Goal: Transaction & Acquisition: Purchase product/service

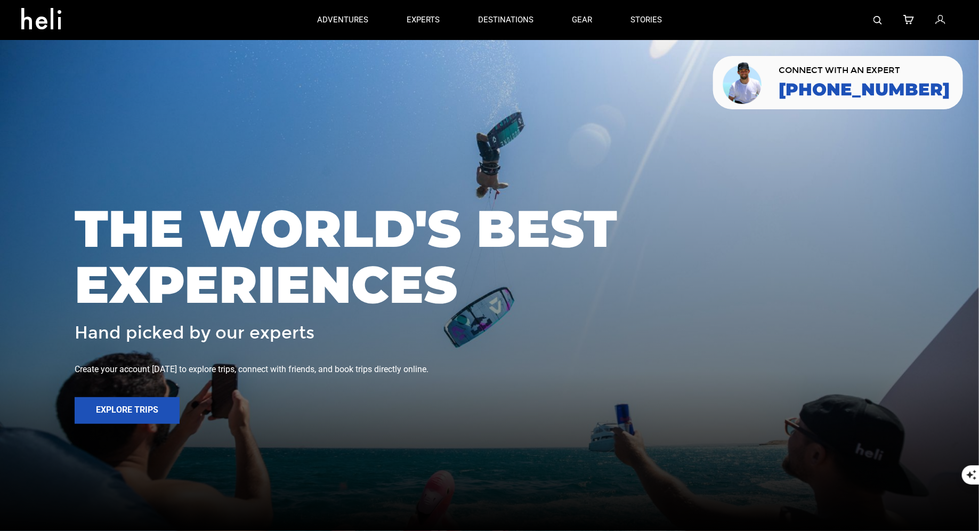
click at [936, 25] on icon at bounding box center [940, 20] width 10 height 14
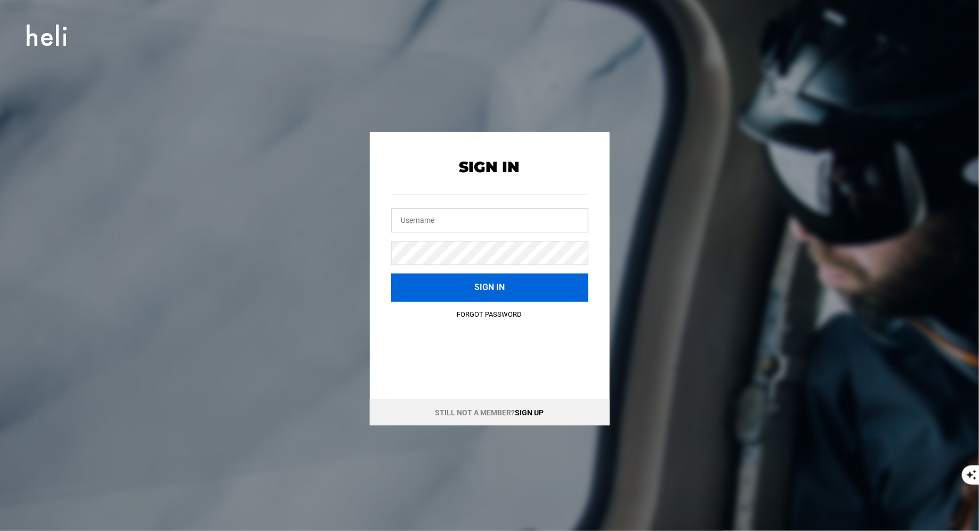
type input "nehheliskiing@heli.life"
click at [505, 289] on button "Sign in" at bounding box center [489, 287] width 197 height 28
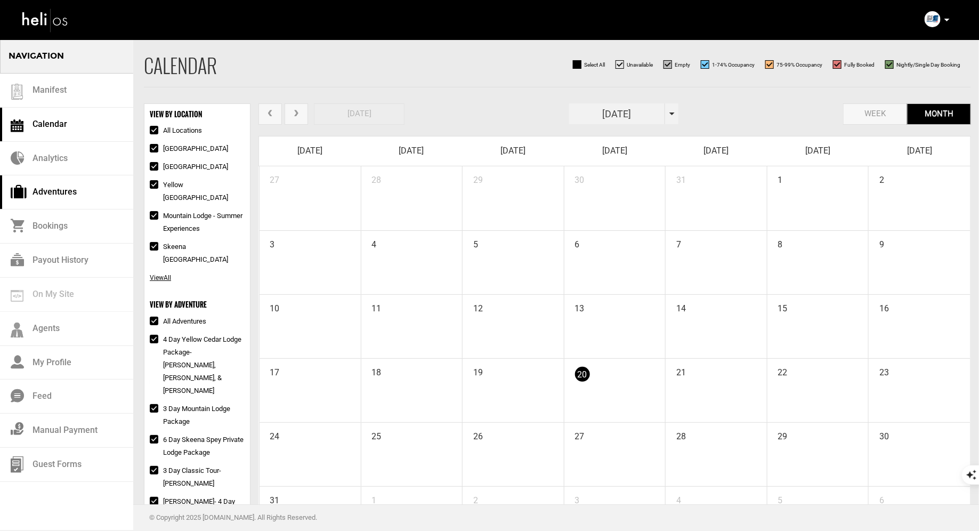
click at [46, 192] on link "Adventures" at bounding box center [66, 192] width 133 height 34
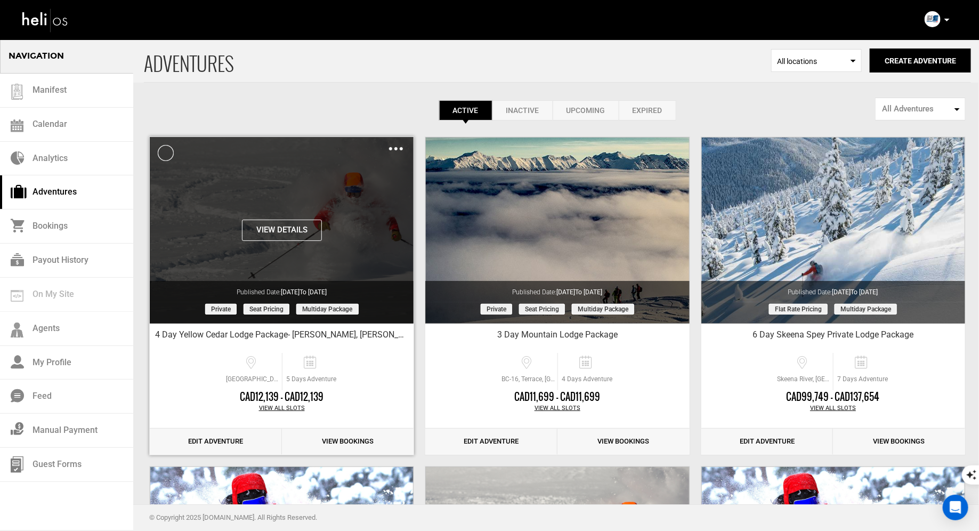
click at [294, 233] on button "View Details" at bounding box center [282, 229] width 80 height 21
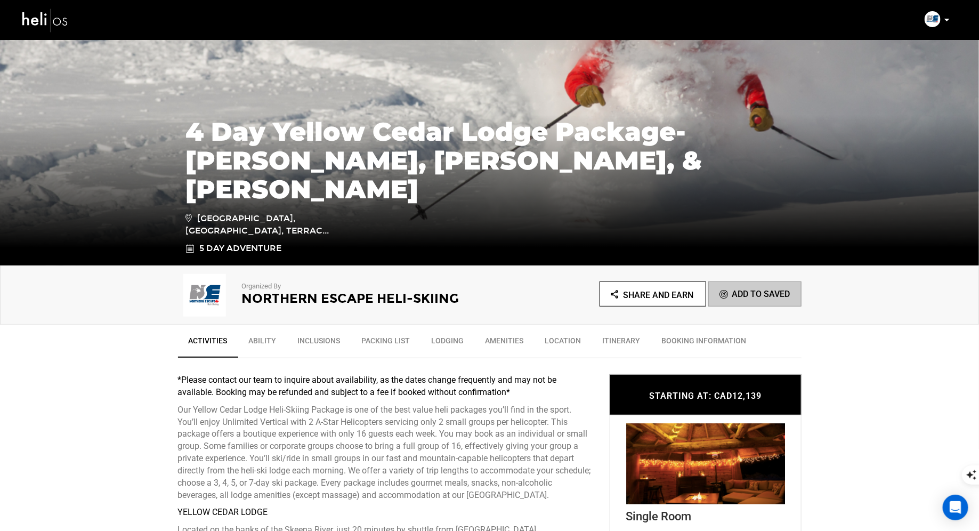
scroll to position [305, 0]
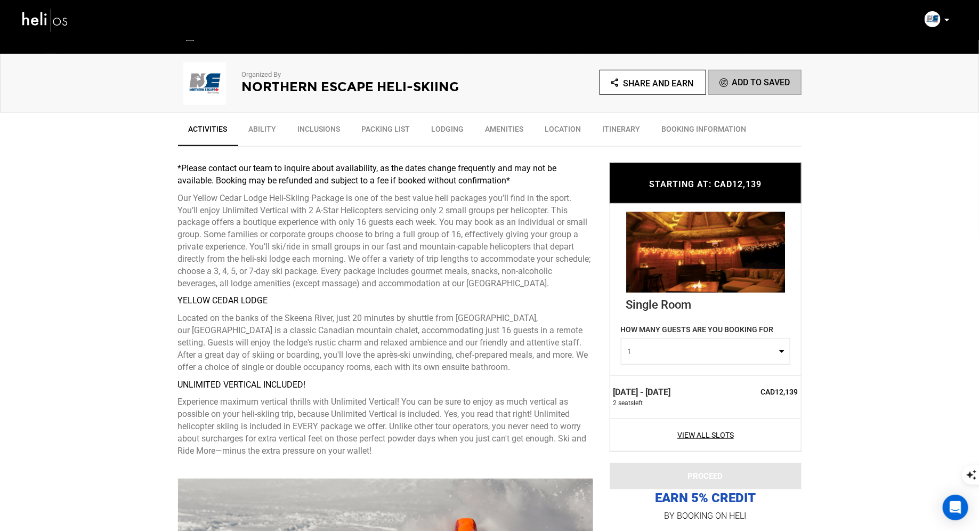
click at [676, 354] on span "1" at bounding box center [702, 351] width 149 height 11
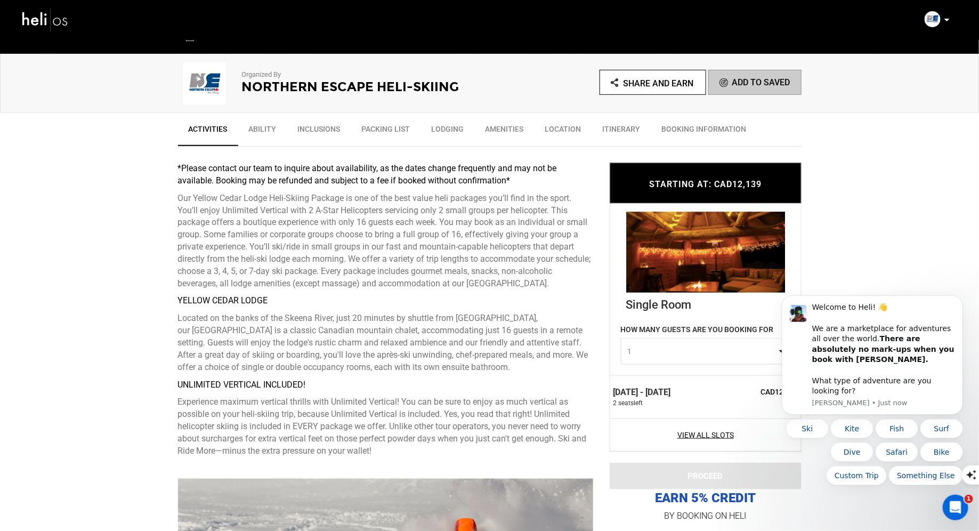
scroll to position [0, 0]
click at [955, 305] on button "Dismiss notification" at bounding box center [959, 298] width 14 height 14
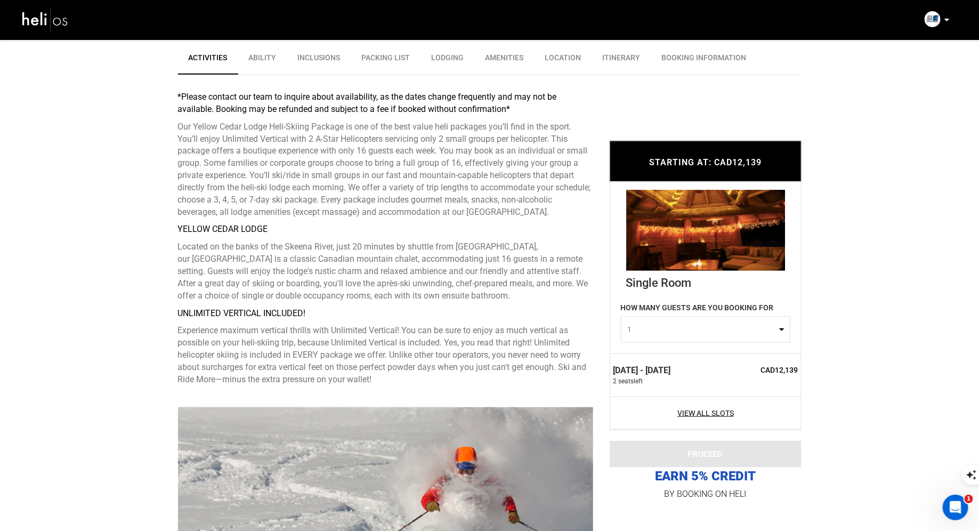
scroll to position [405, 0]
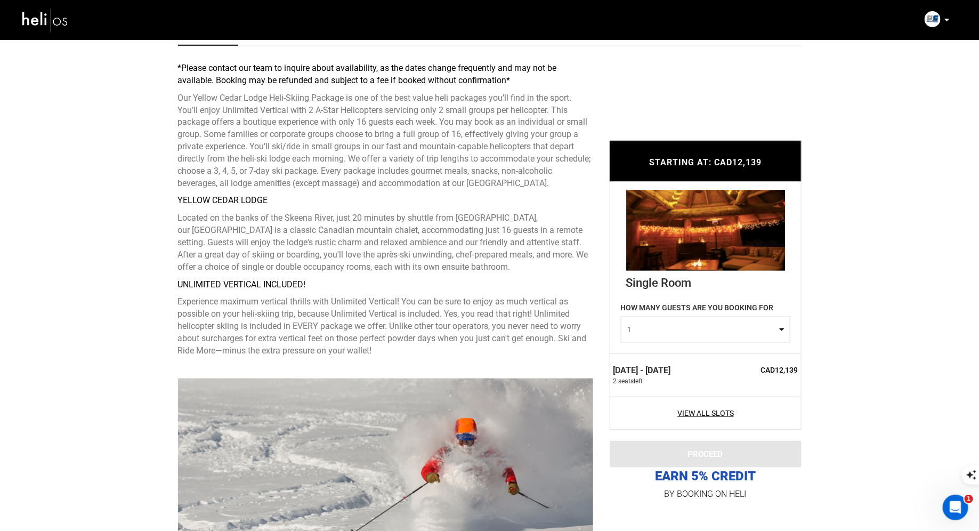
click at [944, 18] on p at bounding box center [946, 20] width 6 height 12
click at [864, 124] on span "Logout" at bounding box center [865, 128] width 24 height 9
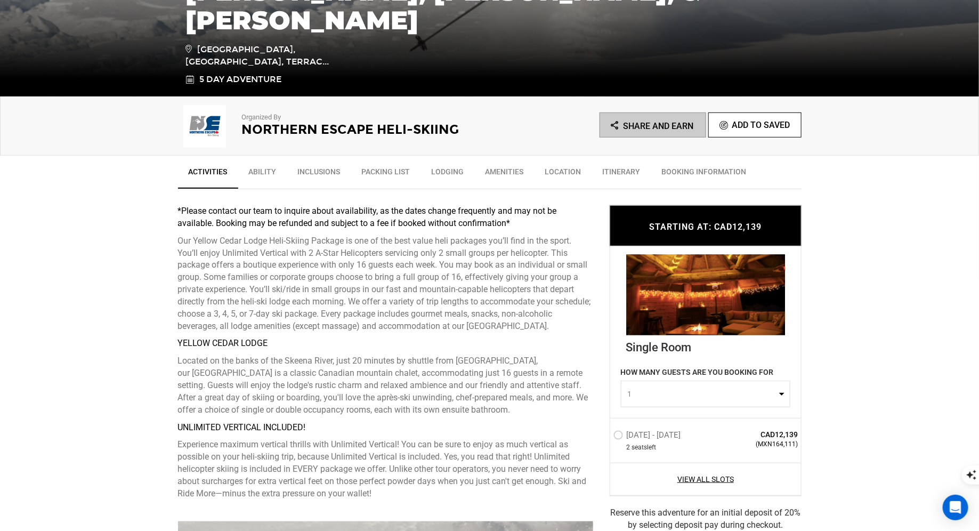
scroll to position [367, 0]
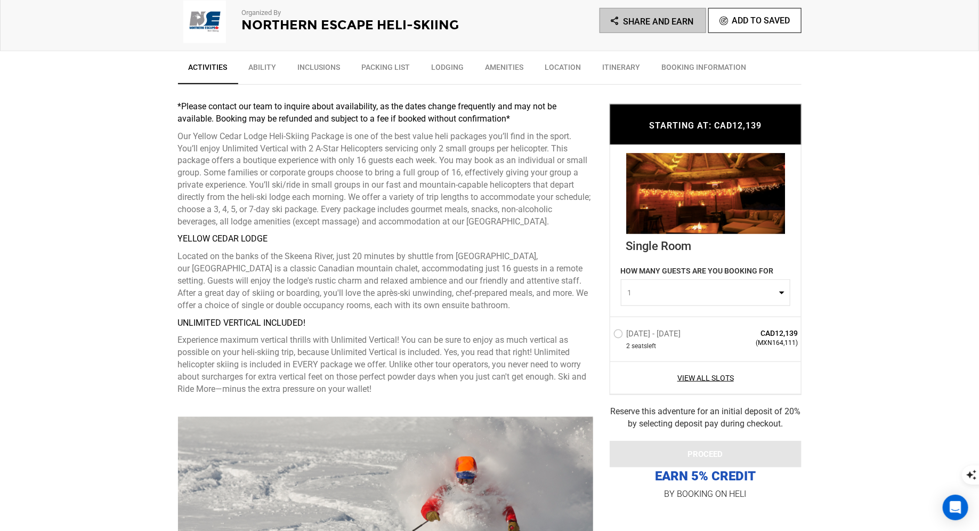
click at [708, 293] on span "1" at bounding box center [702, 292] width 149 height 11
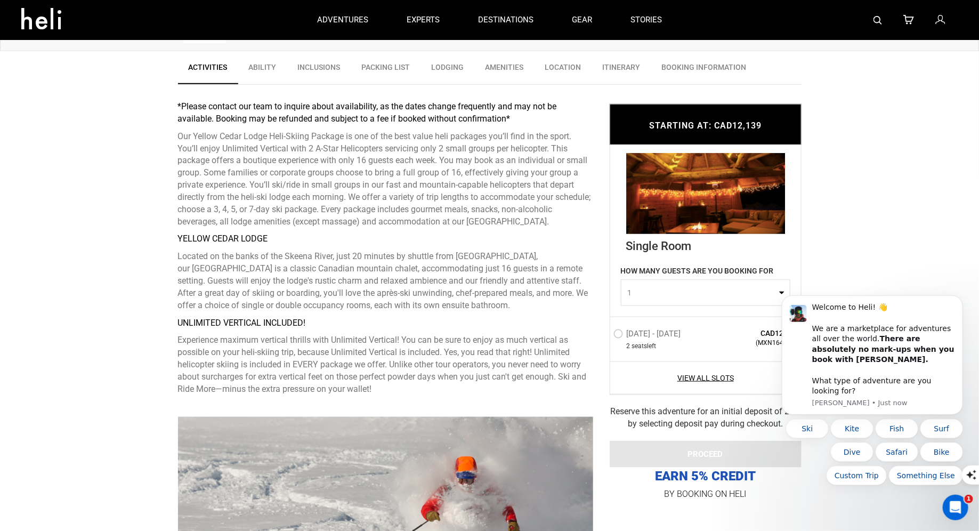
scroll to position [0, 0]
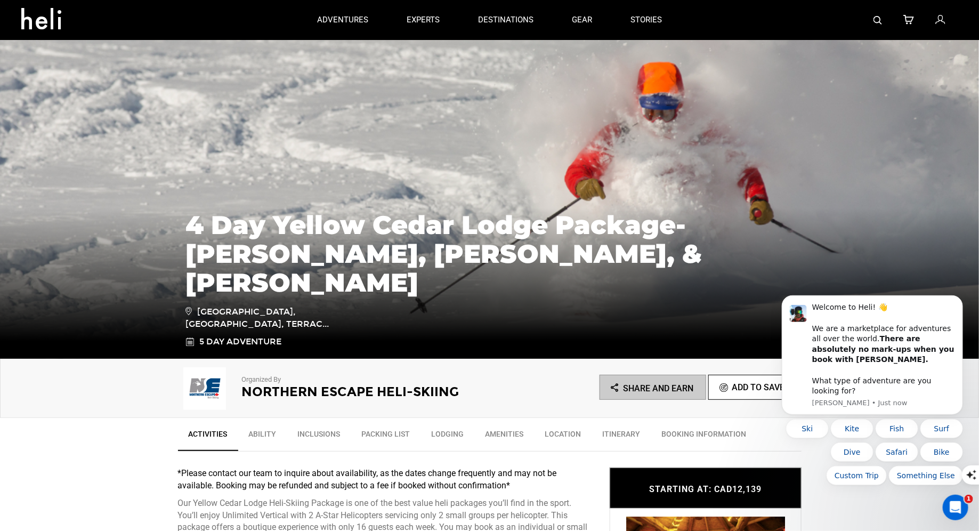
click at [938, 21] on icon at bounding box center [940, 20] width 10 height 14
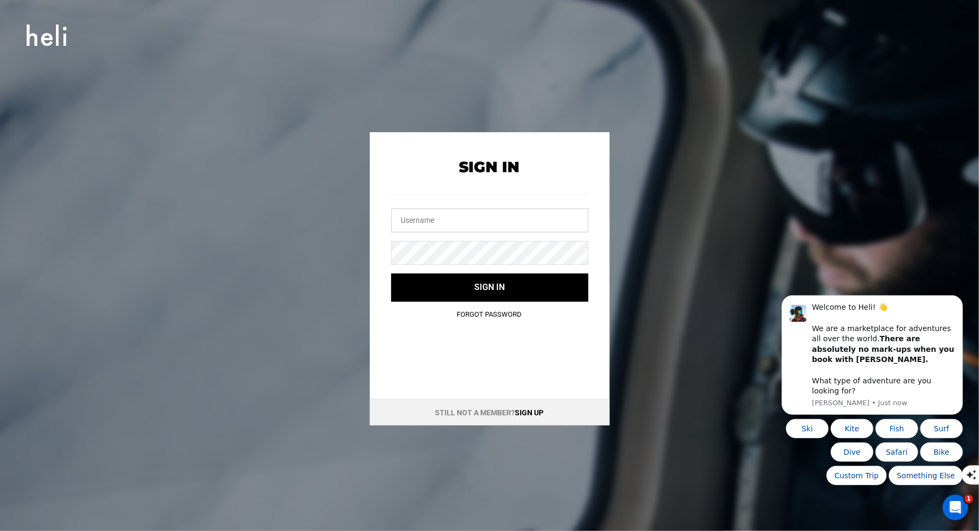
type input "nehheliskiing@heli.life"
drag, startPoint x: 503, startPoint y: 223, endPoint x: 391, endPoint y: 205, distance: 113.9
click at [391, 205] on div "nehheliskiing@heli.life" at bounding box center [489, 207] width 197 height 52
click at [337, 229] on div "Sign In Sign in Forgot Password Still not a member? Sign up" at bounding box center [489, 278] width 479 height 293
click at [410, 216] on input "text" at bounding box center [489, 220] width 197 height 24
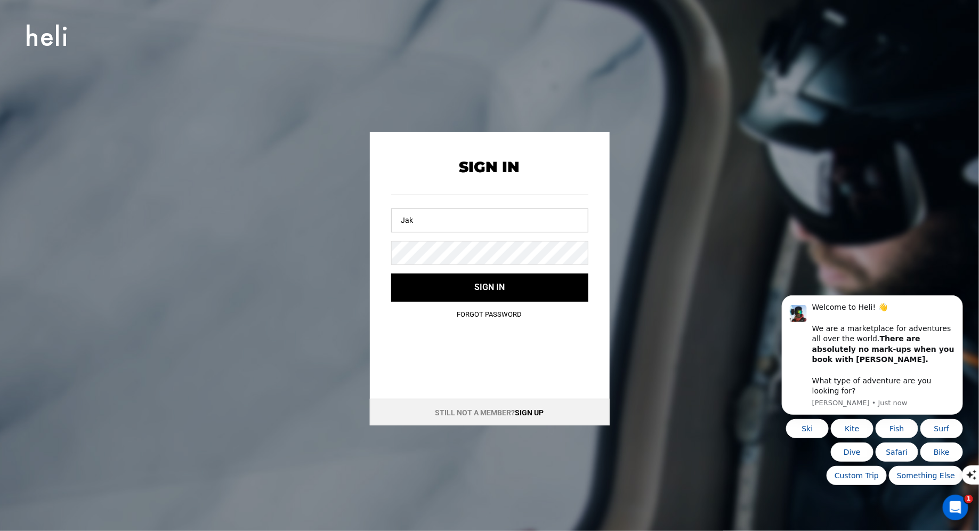
type input "jakemarin454@gmail.com"
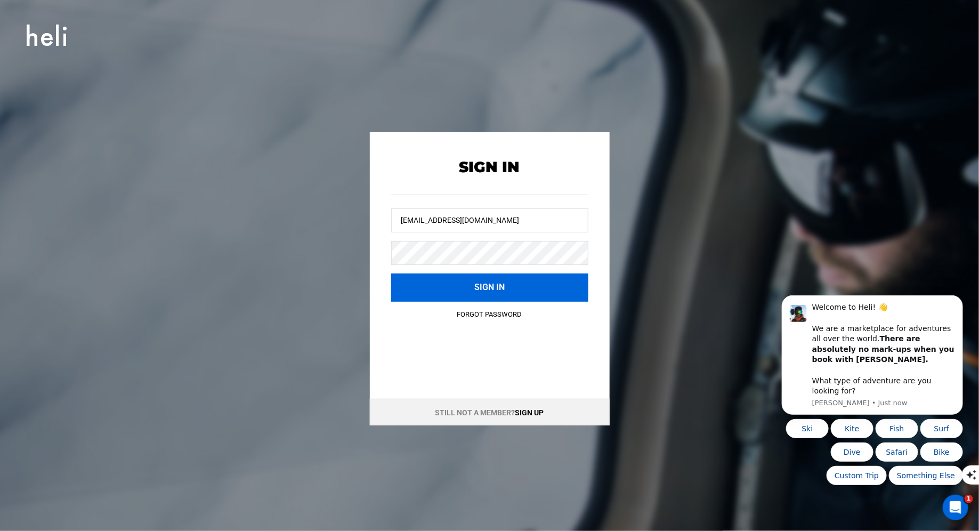
click at [442, 279] on button "Sign in" at bounding box center [489, 287] width 197 height 28
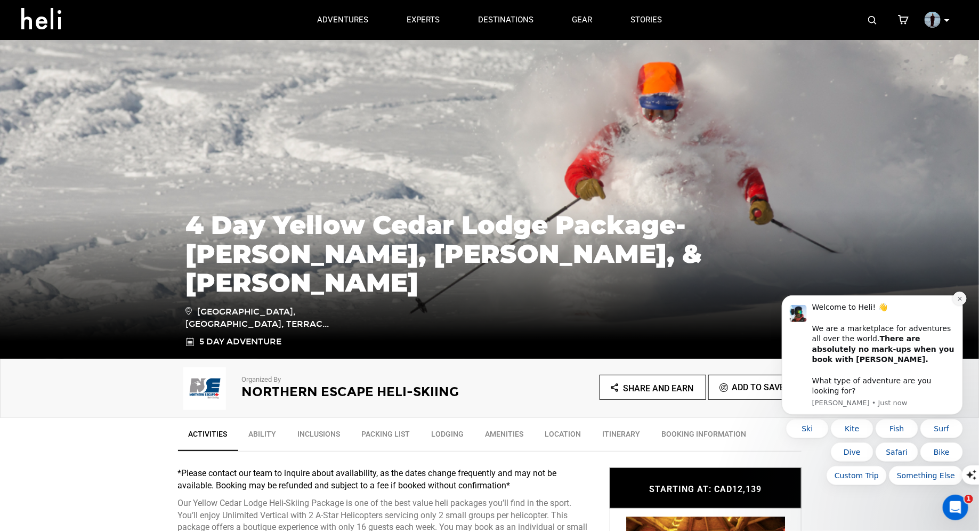
click at [959, 301] on icon "Dismiss notification" at bounding box center [959, 298] width 6 height 6
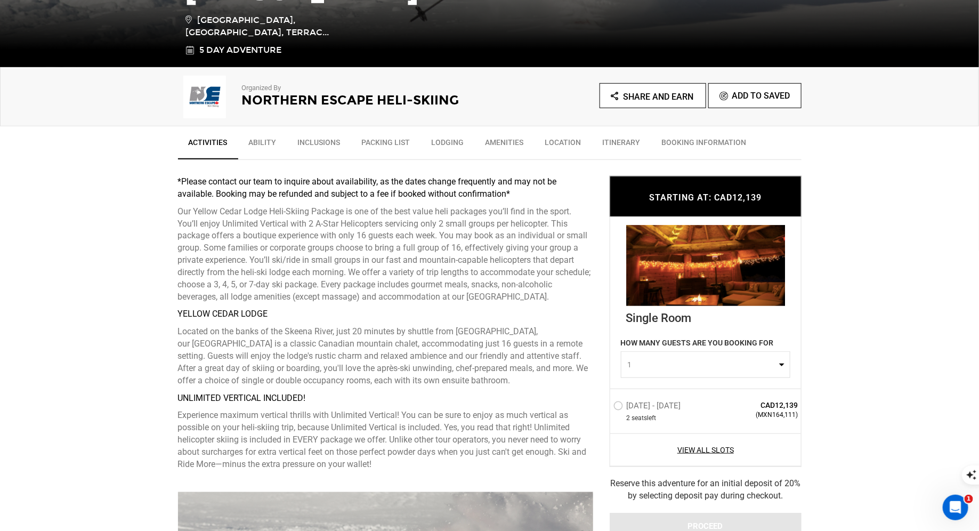
scroll to position [305, 0]
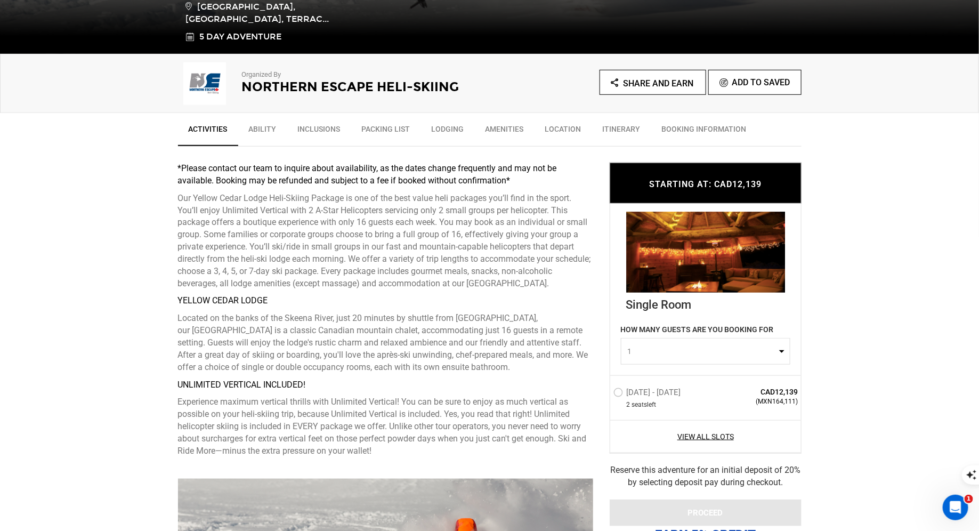
click at [665, 351] on span "1" at bounding box center [702, 351] width 149 height 11
click at [615, 392] on label "Feb 13 - Feb 17, 2026" at bounding box center [648, 393] width 70 height 13
click at [606, 392] on input "Feb 13 - Feb 17, 2026" at bounding box center [606, 396] width 0 height 23
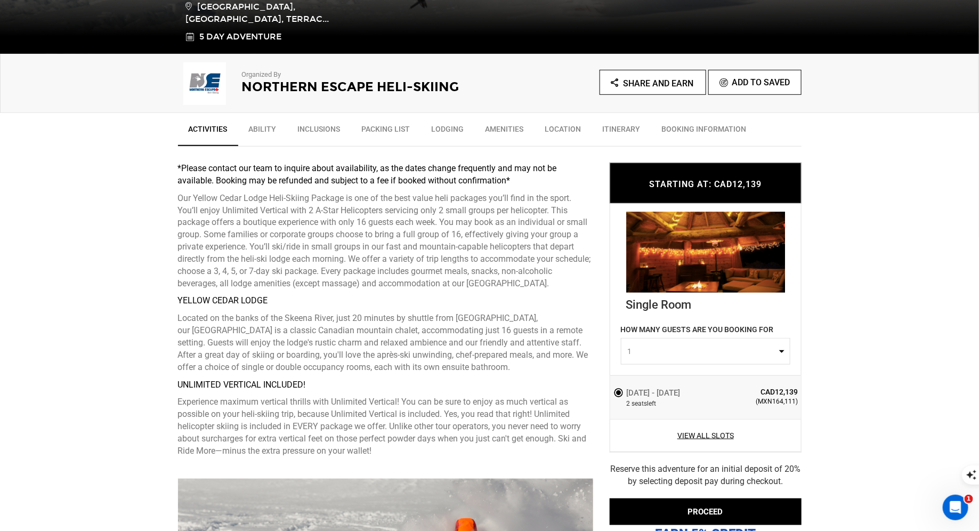
scroll to position [368, 0]
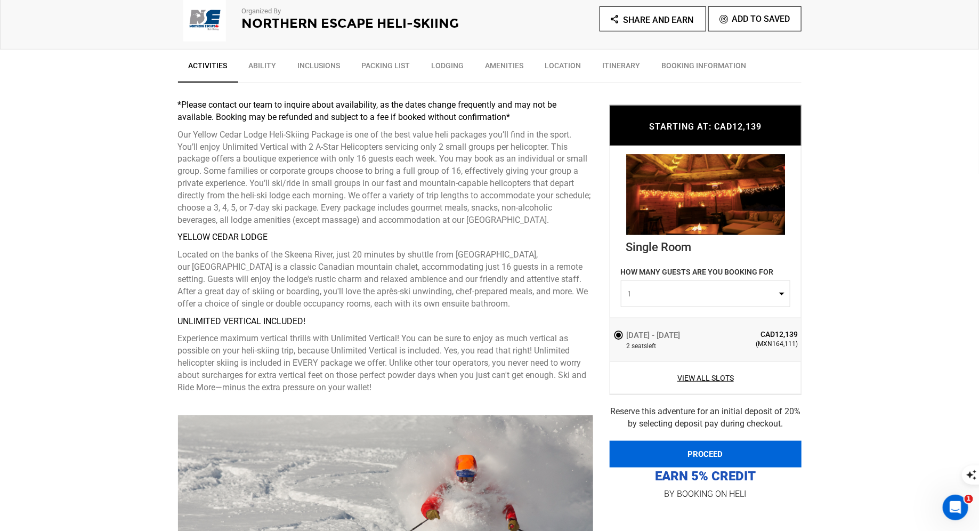
click at [684, 455] on button "PROCEED" at bounding box center [705, 454] width 192 height 27
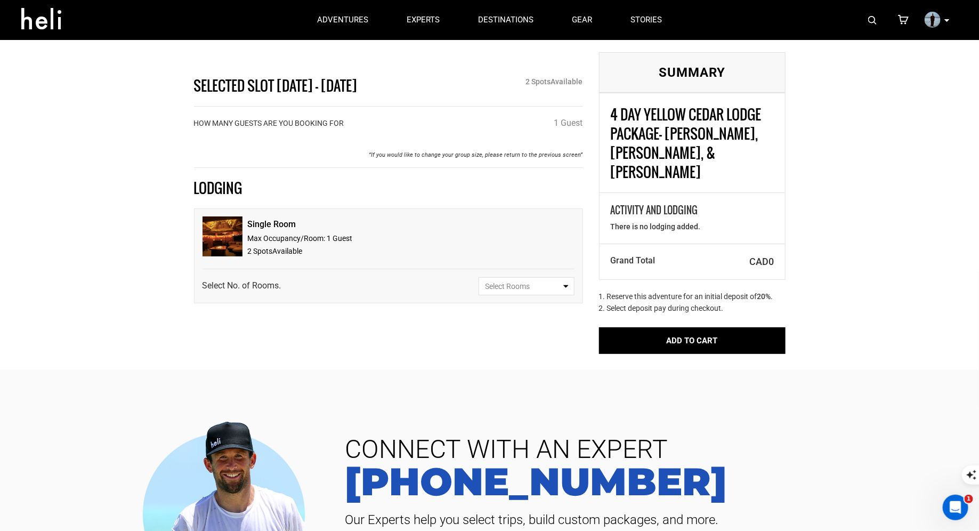
click at [555, 288] on span "Select Rooms" at bounding box center [522, 286] width 75 height 11
click at [510, 324] on link "1" at bounding box center [526, 327] width 95 height 19
select select "1"
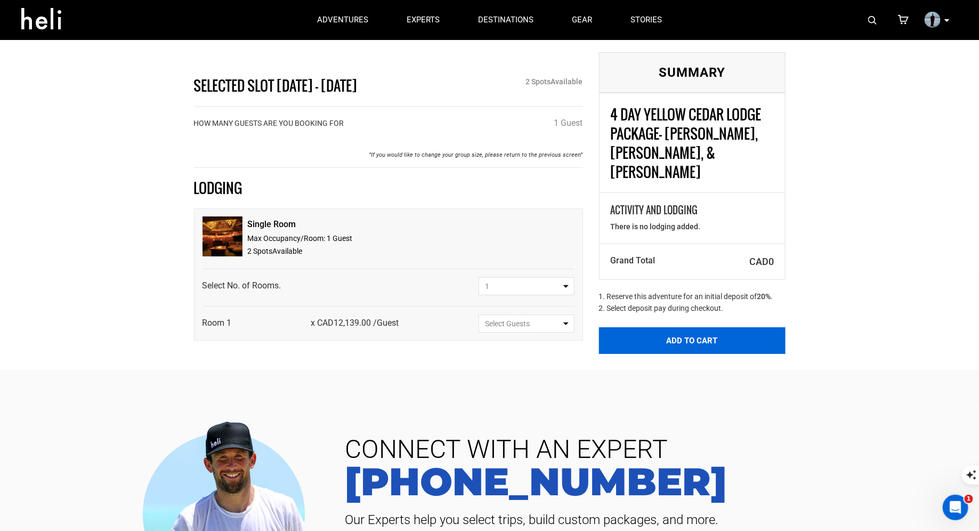
click at [670, 327] on button "Add to Cart" at bounding box center [692, 340] width 186 height 27
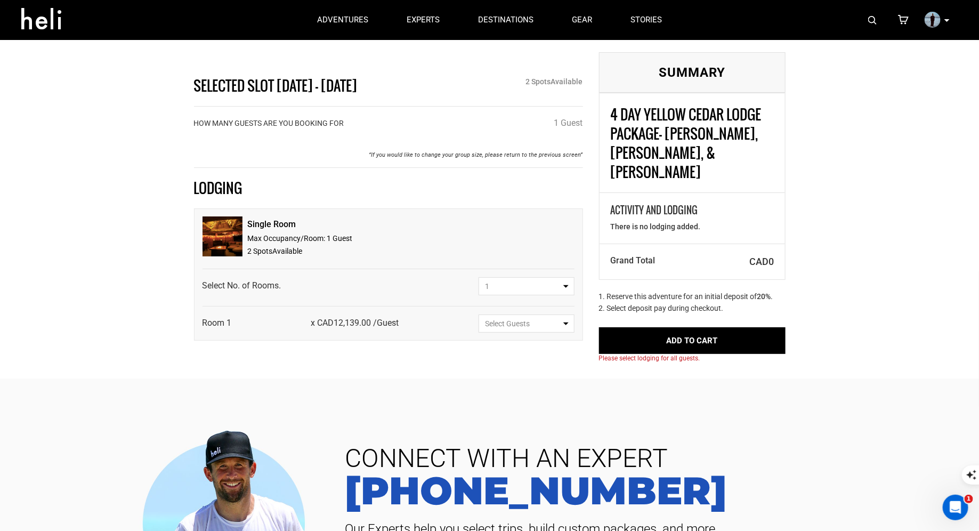
click at [527, 320] on span "Select Guests" at bounding box center [522, 323] width 75 height 11
click at [523, 319] on span "Select Guests" at bounding box center [522, 323] width 75 height 11
click at [502, 360] on span "1 Guest" at bounding box center [497, 364] width 26 height 9
select select "1"
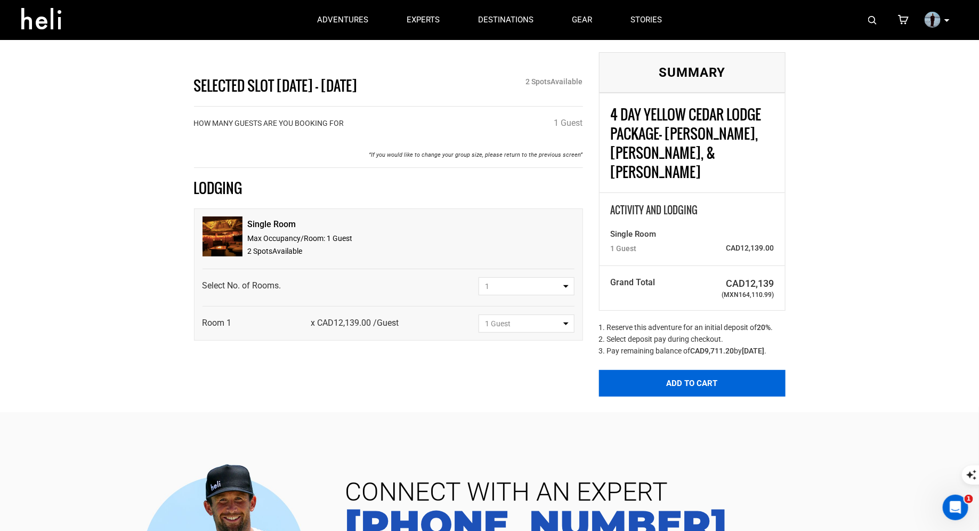
click at [707, 377] on button "Add to Cart" at bounding box center [692, 383] width 186 height 27
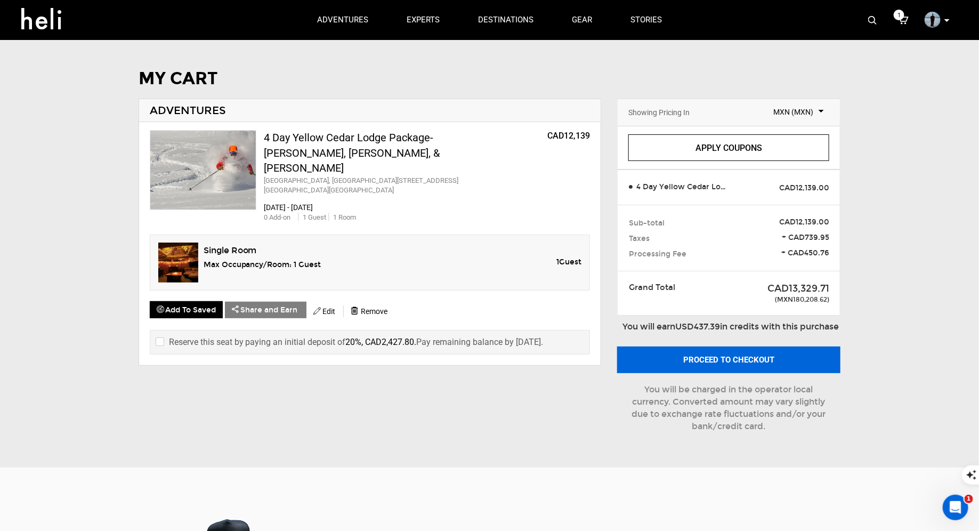
click at [703, 373] on button "Proceed to checkout" at bounding box center [728, 359] width 223 height 27
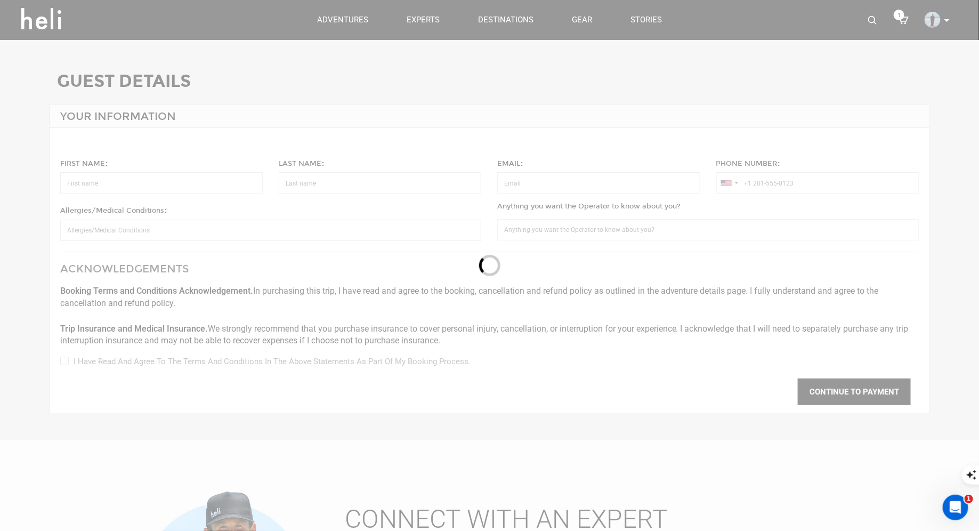
type input "Jake"
type input "Marin"
type input "jakemarin454@gmail.com"
type input "+1 562-583-4719"
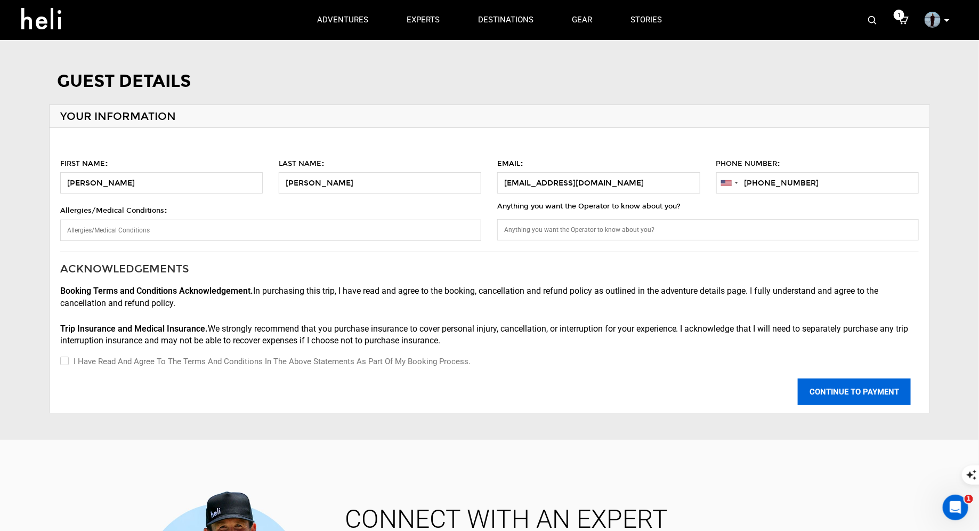
click at [833, 393] on button "CONTINUE TO PAYMENT" at bounding box center [854, 391] width 113 height 27
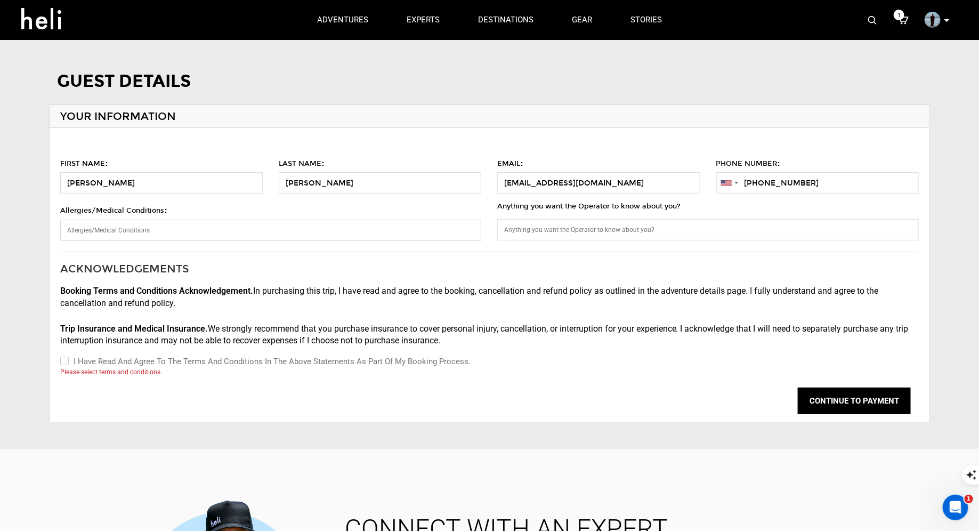
click at [64, 362] on input "I have read and agree to the terms and conditions in the above statements as pa…" at bounding box center [63, 361] width 7 height 13
checkbox input "true"
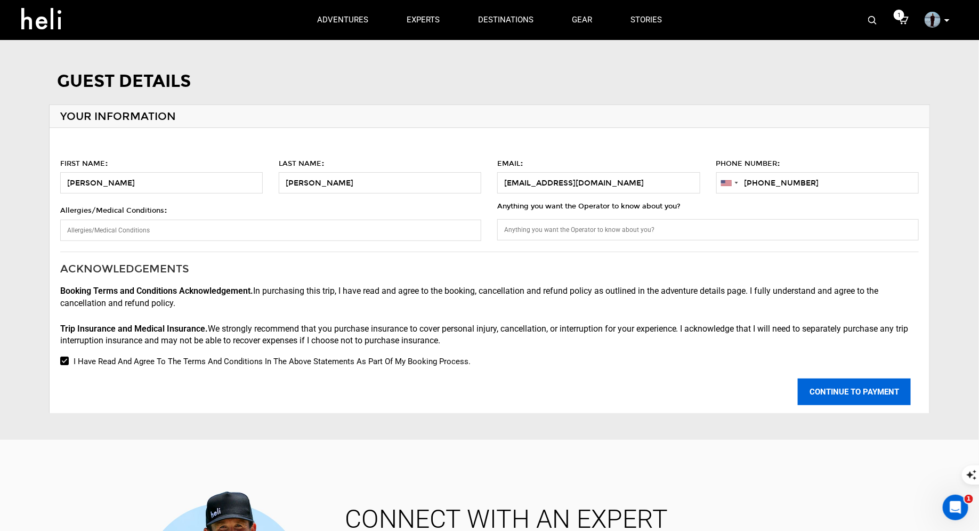
click at [841, 395] on button "CONTINUE TO PAYMENT" at bounding box center [854, 391] width 113 height 27
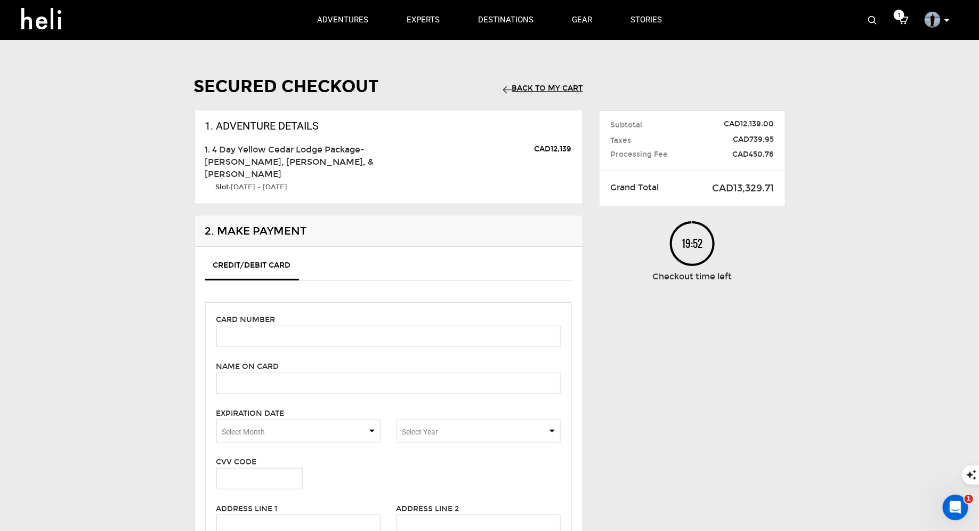
click at [542, 88] on link "Back to my Cart" at bounding box center [543, 88] width 80 height 9
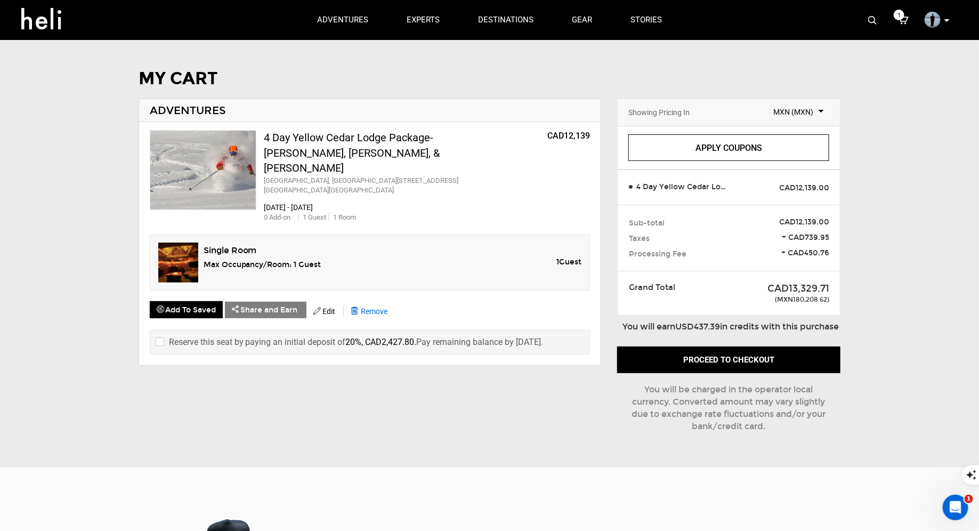
click at [377, 307] on span "Remove" at bounding box center [374, 311] width 27 height 9
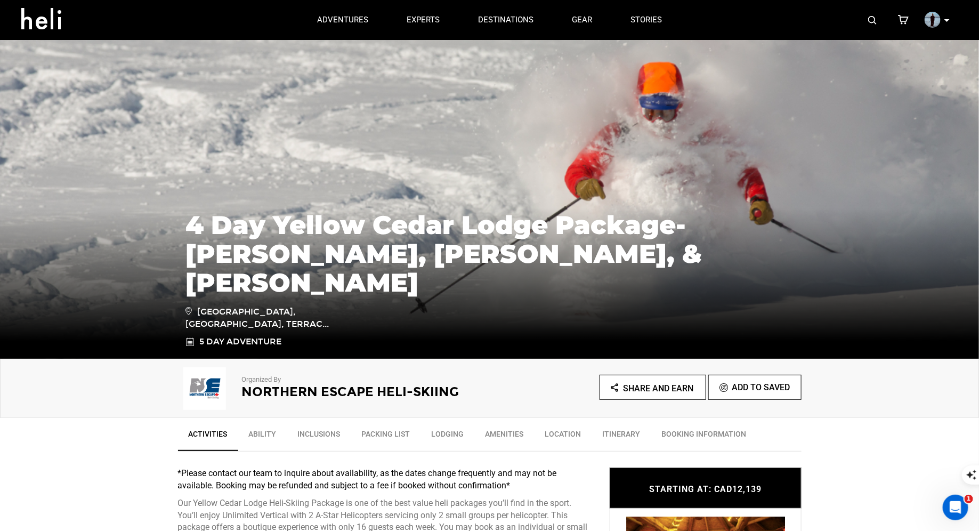
scroll to position [83, 0]
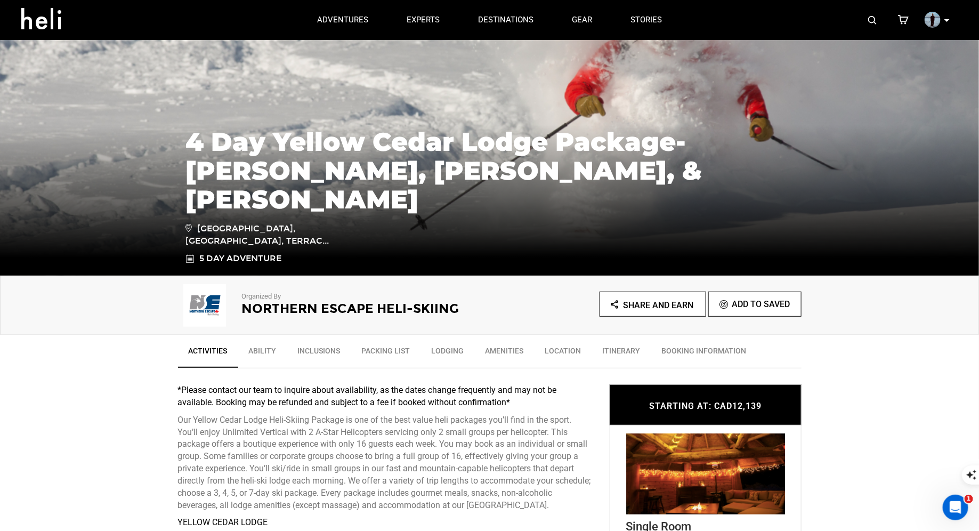
click at [945, 19] on icon at bounding box center [946, 20] width 5 height 3
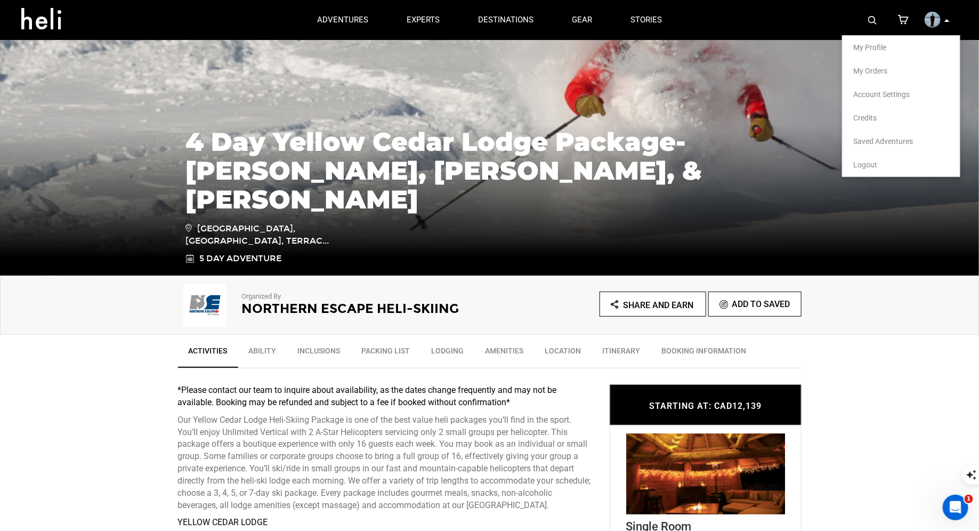
click at [917, 309] on div "Organized By Northern Escape Heli-Skiing Share and Earn Add To Saved" at bounding box center [489, 304] width 979 height 59
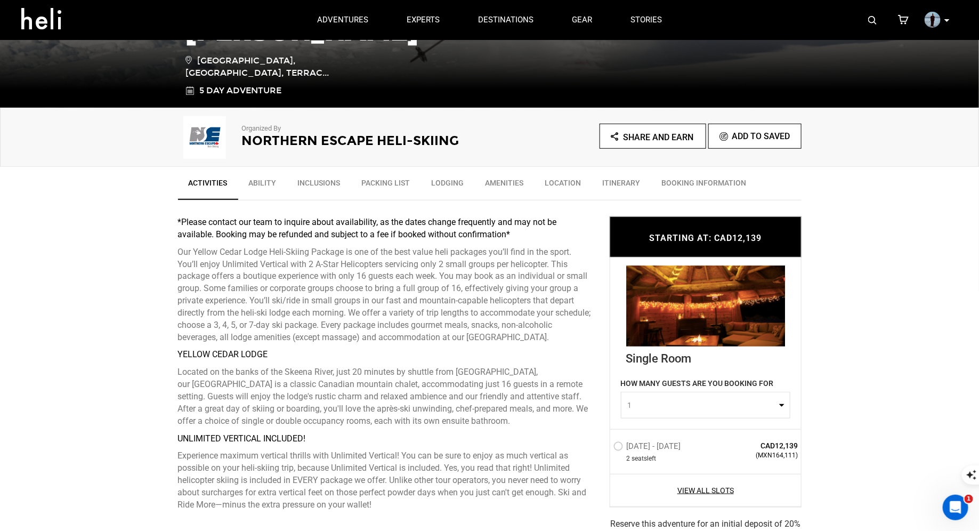
scroll to position [411, 0]
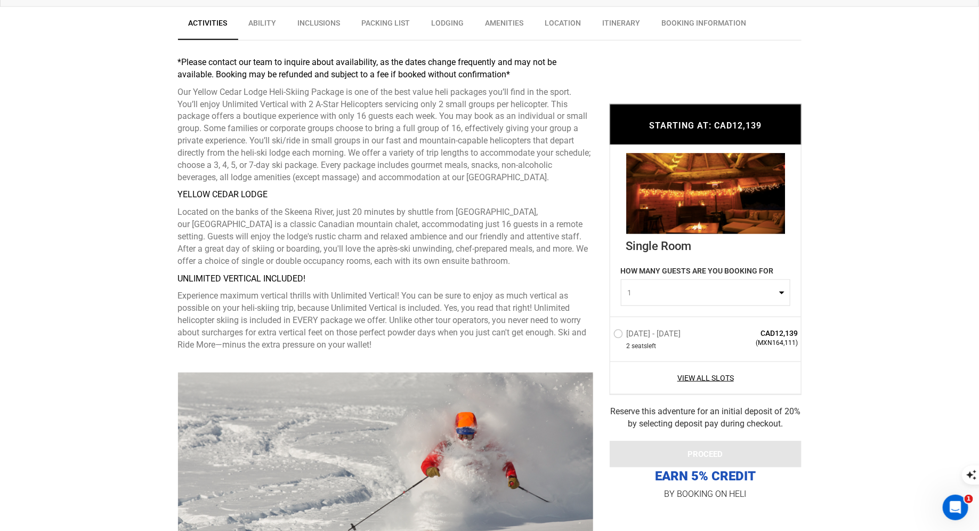
click at [619, 334] on label "Feb 13 - Feb 17, 2026" at bounding box center [648, 335] width 70 height 13
click at [606, 334] on input "Feb 13 - Feb 17, 2026" at bounding box center [606, 338] width 0 height 23
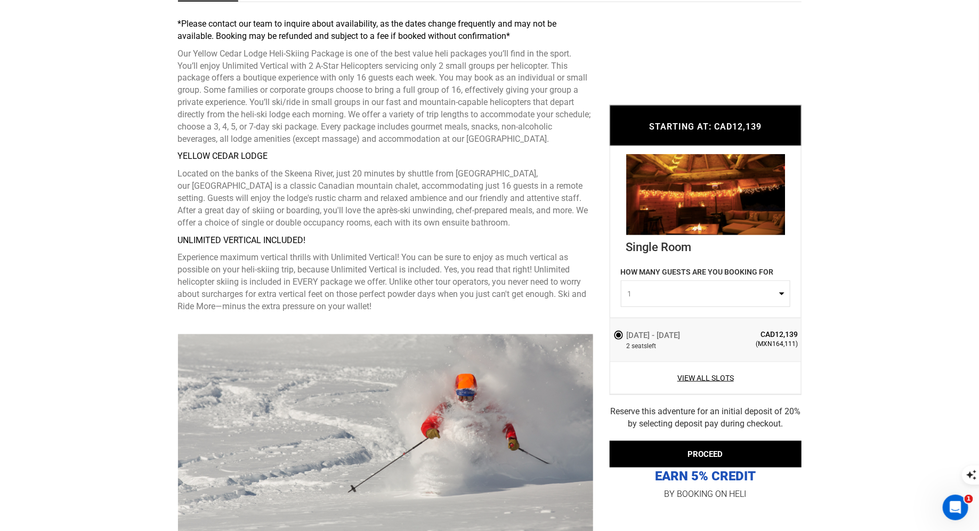
scroll to position [455, 0]
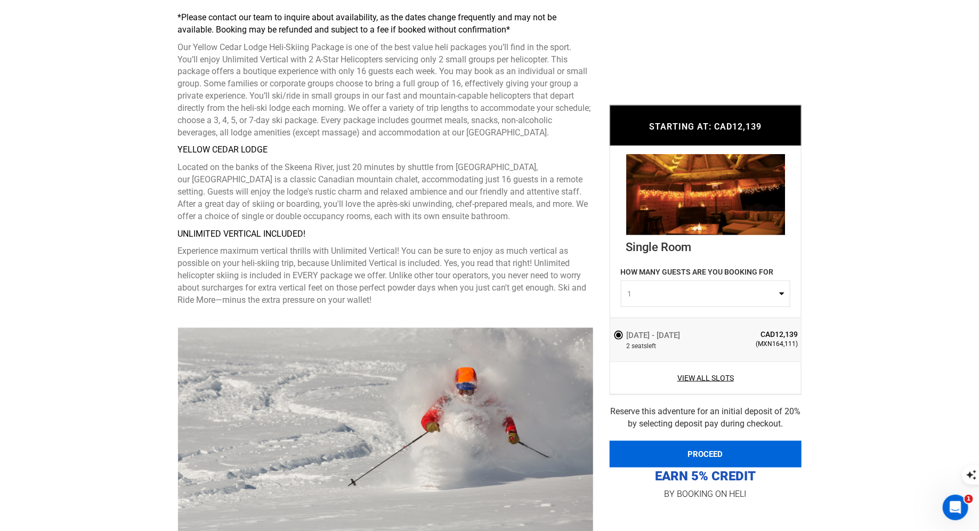
click at [646, 456] on button "PROCEED" at bounding box center [705, 454] width 192 height 27
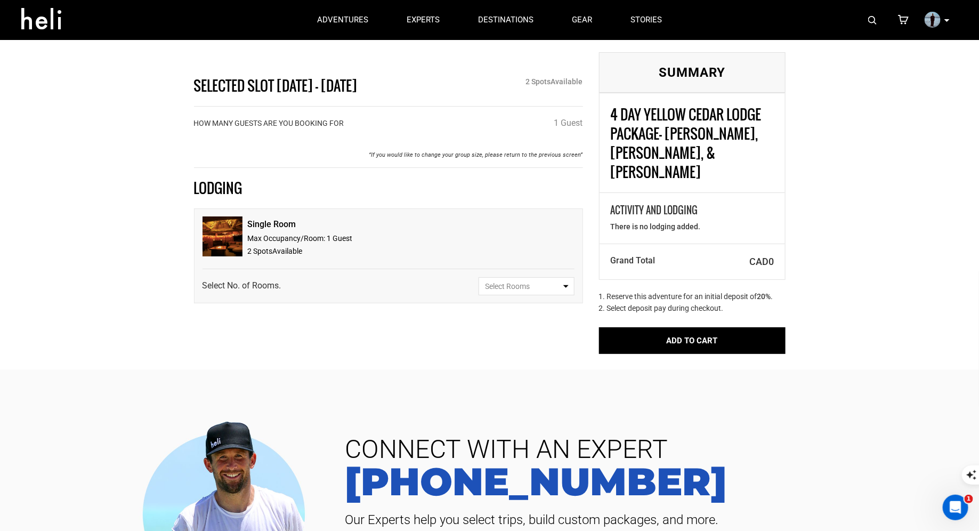
click at [521, 289] on span "Select Rooms" at bounding box center [522, 286] width 75 height 11
click at [492, 326] on link "1" at bounding box center [526, 327] width 95 height 19
select select "1"
click at [539, 321] on span "Select Guests" at bounding box center [522, 323] width 75 height 11
click at [508, 363] on span "1 Guest" at bounding box center [497, 364] width 26 height 9
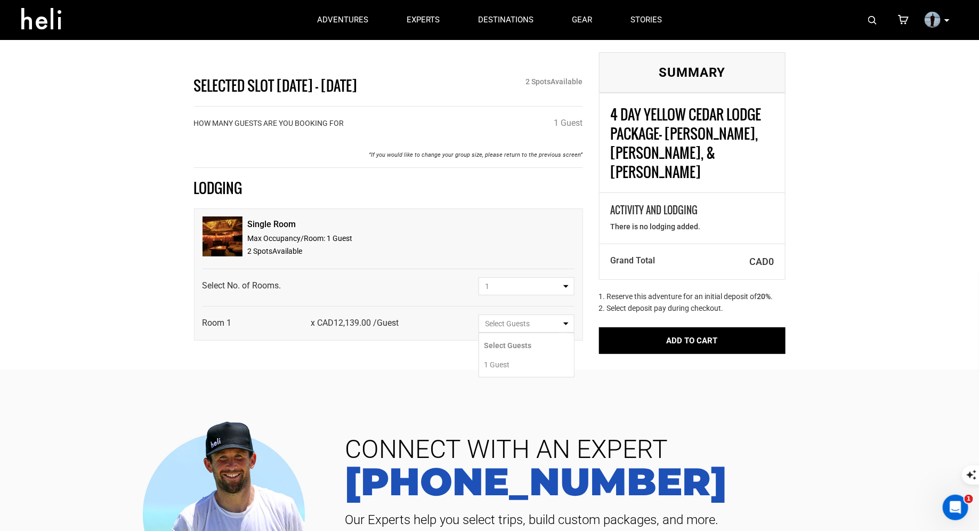
select select "1"
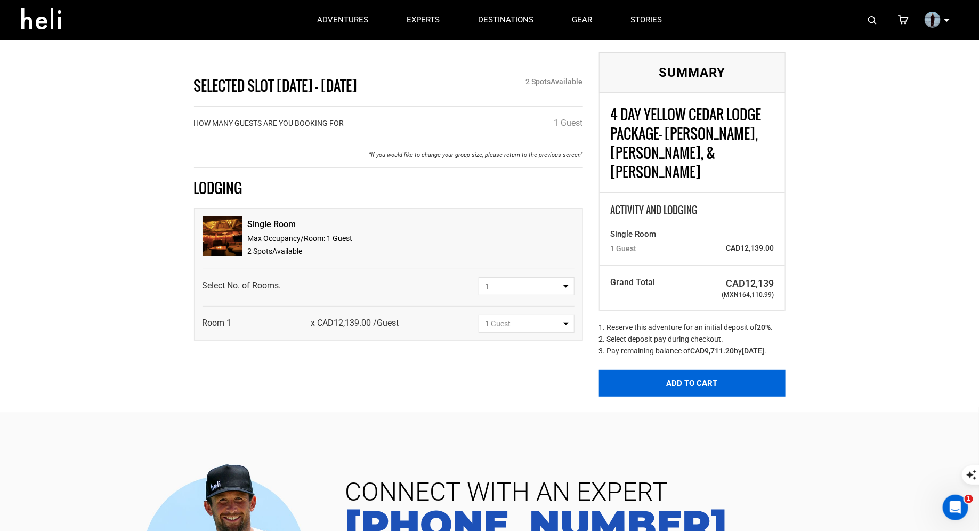
click at [644, 370] on button "Add to Cart" at bounding box center [692, 383] width 186 height 27
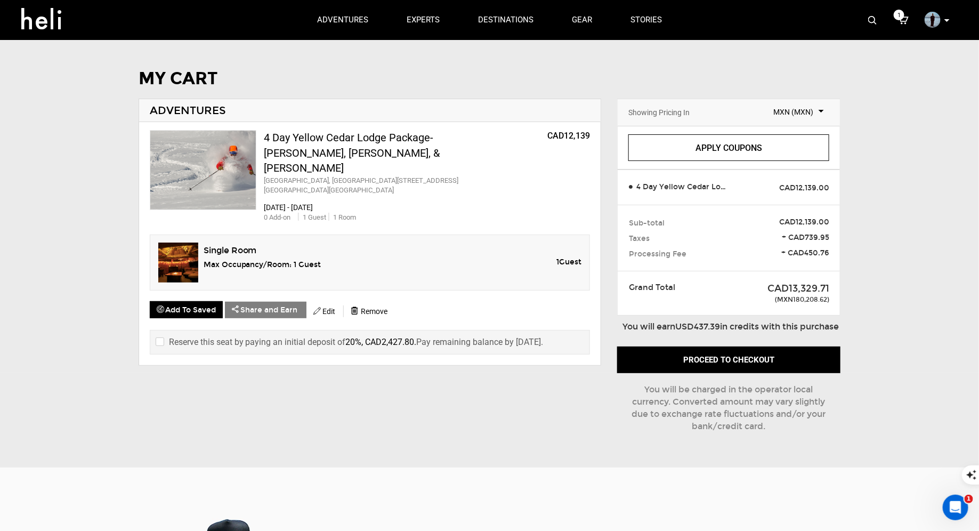
click at [158, 336] on input "checkbox" at bounding box center [159, 342] width 7 height 13
checkbox input "true"
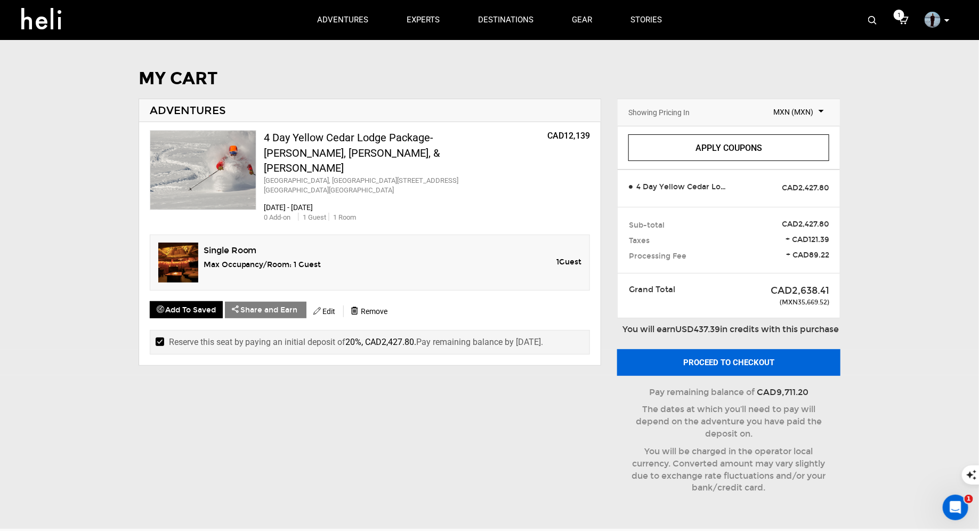
click at [715, 364] on button "Proceed to checkout" at bounding box center [728, 362] width 223 height 27
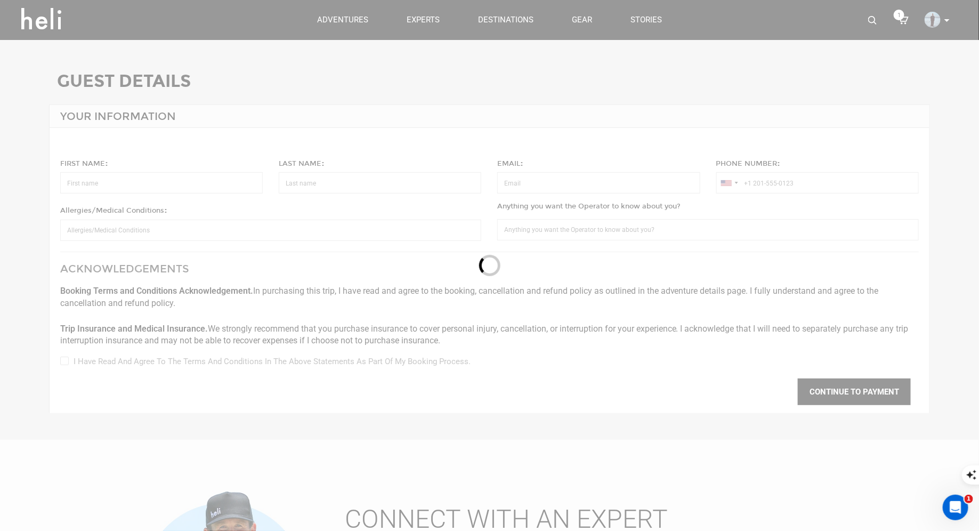
type input "Jake"
type input "Marin"
type input "jakemarin454@gmail.com"
type input "+1 562-583-4719"
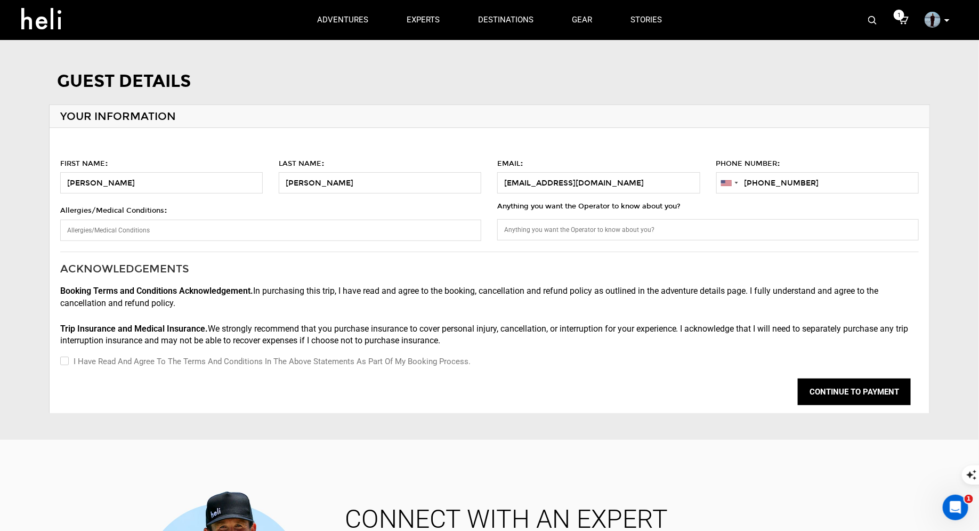
click at [67, 360] on label "I have read and agree to the terms and conditions in the above statements as pa…" at bounding box center [265, 361] width 410 height 13
click at [67, 360] on input "I have read and agree to the terms and conditions in the above statements as pa…" at bounding box center [63, 361] width 7 height 13
checkbox input "true"
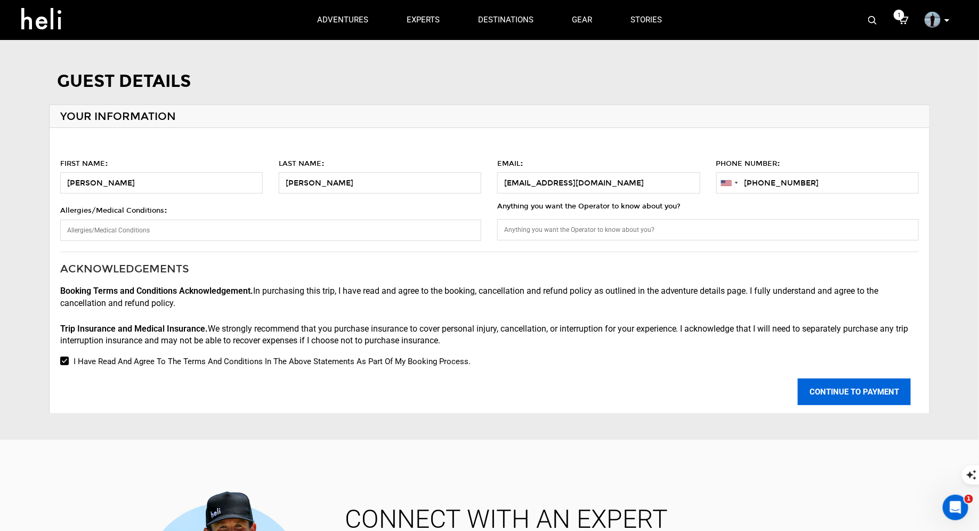
click at [860, 392] on button "CONTINUE TO PAYMENT" at bounding box center [854, 391] width 113 height 27
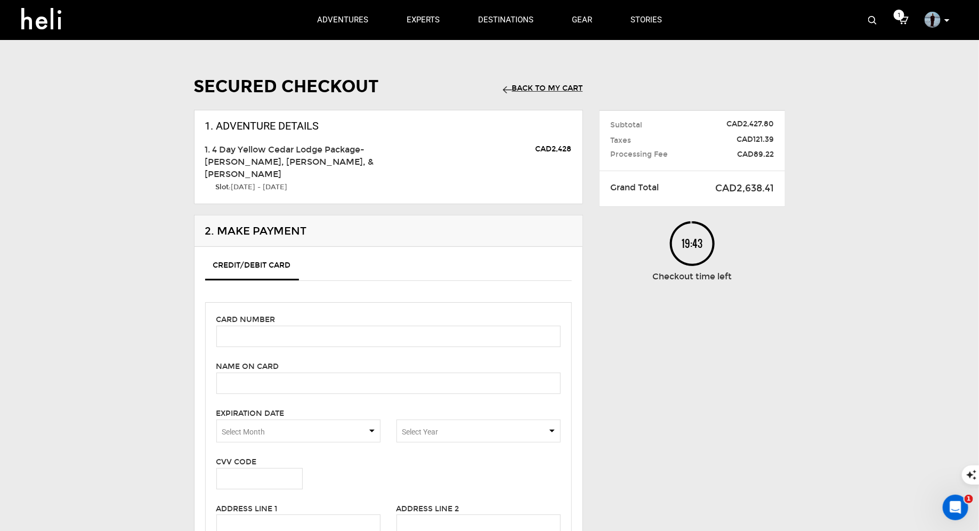
click at [534, 85] on link "Back to my Cart" at bounding box center [543, 88] width 80 height 9
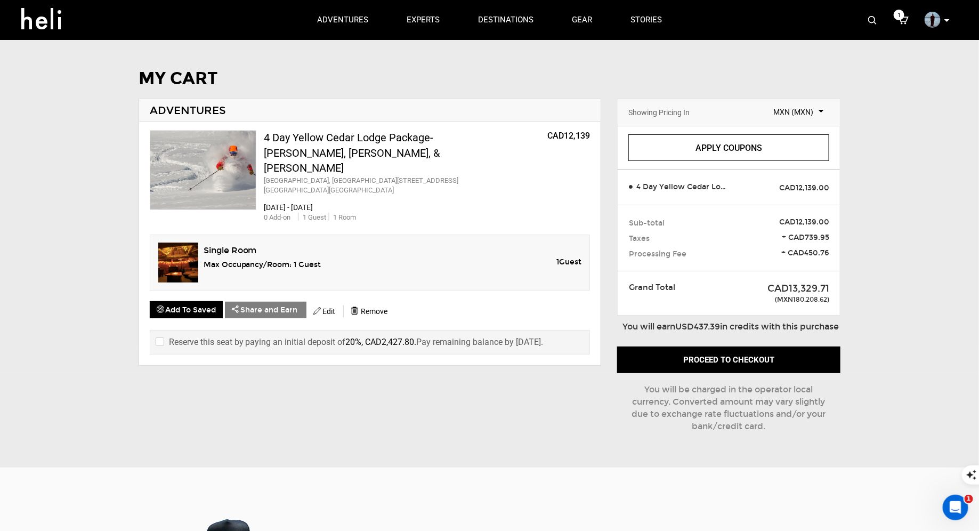
click at [159, 336] on input "checkbox" at bounding box center [159, 342] width 7 height 13
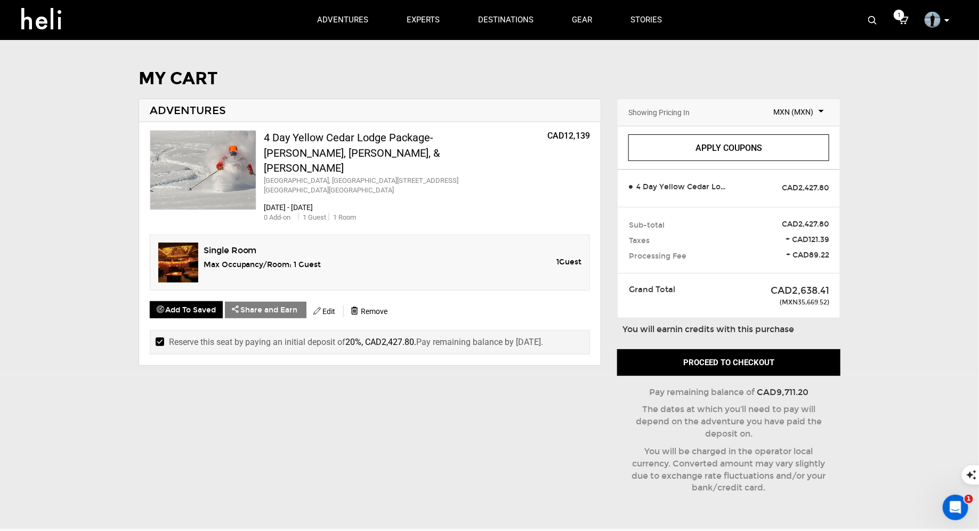
click at [158, 336] on input "checkbox" at bounding box center [159, 342] width 7 height 13
checkbox input "false"
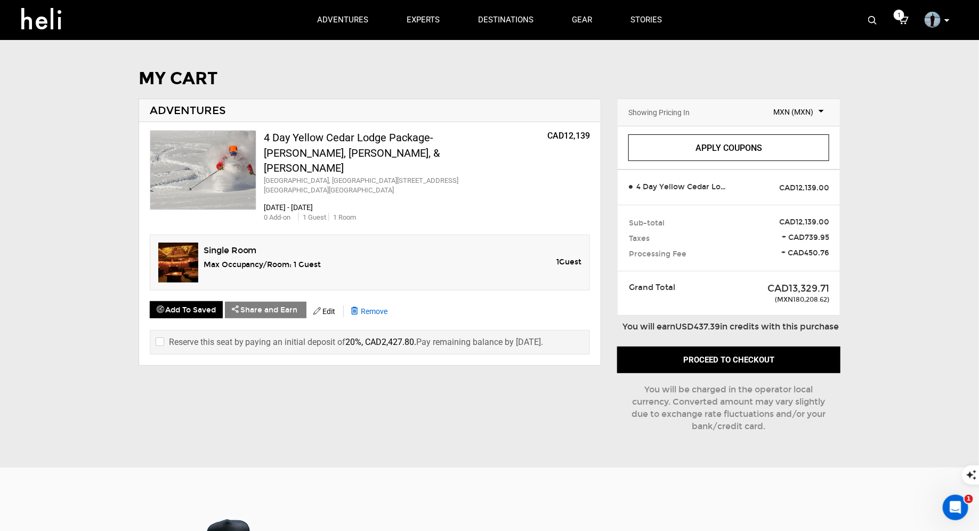
click at [381, 307] on span "Remove" at bounding box center [374, 311] width 27 height 9
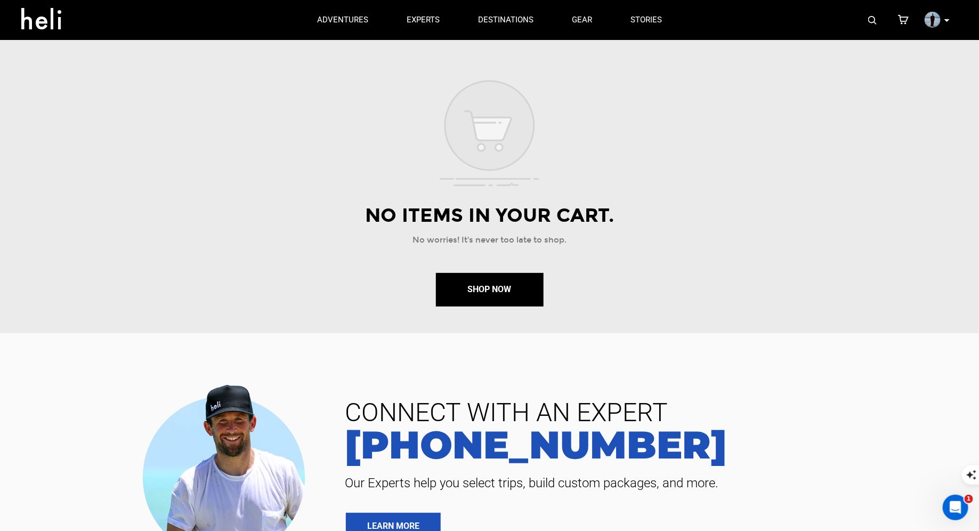
click at [942, 24] on div "My Profile My Orders Account Settings Credits Saved Adventures Logout" at bounding box center [938, 20] width 38 height 21
click at [944, 21] on icon at bounding box center [946, 20] width 5 height 3
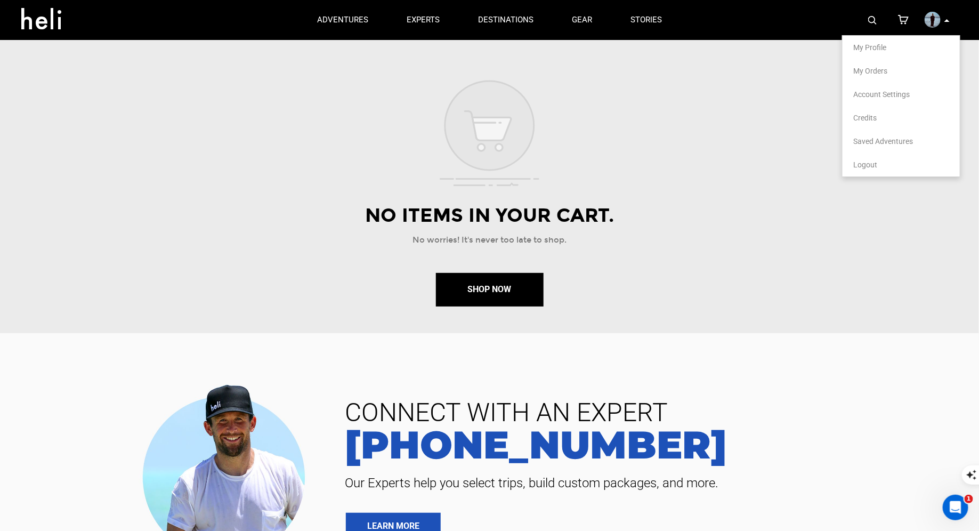
click at [854, 166] on span "Logout" at bounding box center [865, 164] width 24 height 9
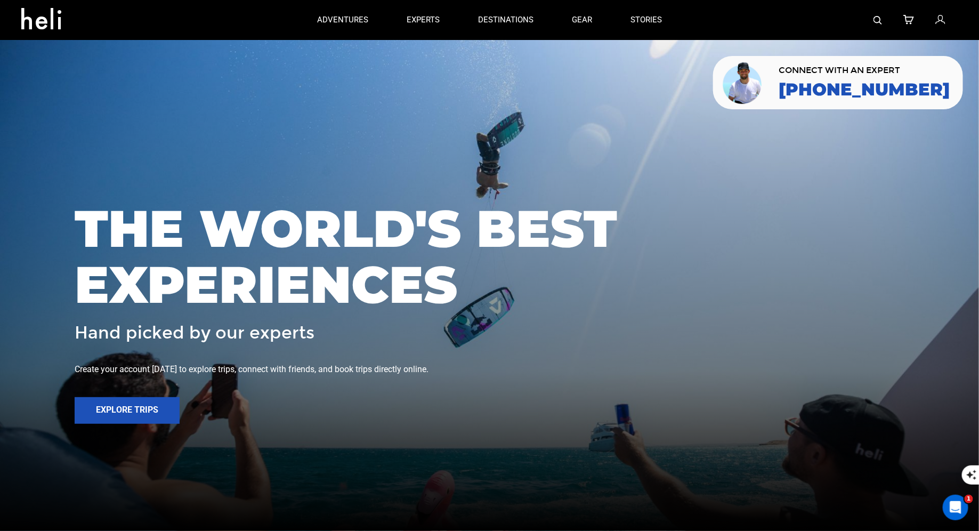
click at [939, 21] on icon at bounding box center [940, 20] width 10 height 14
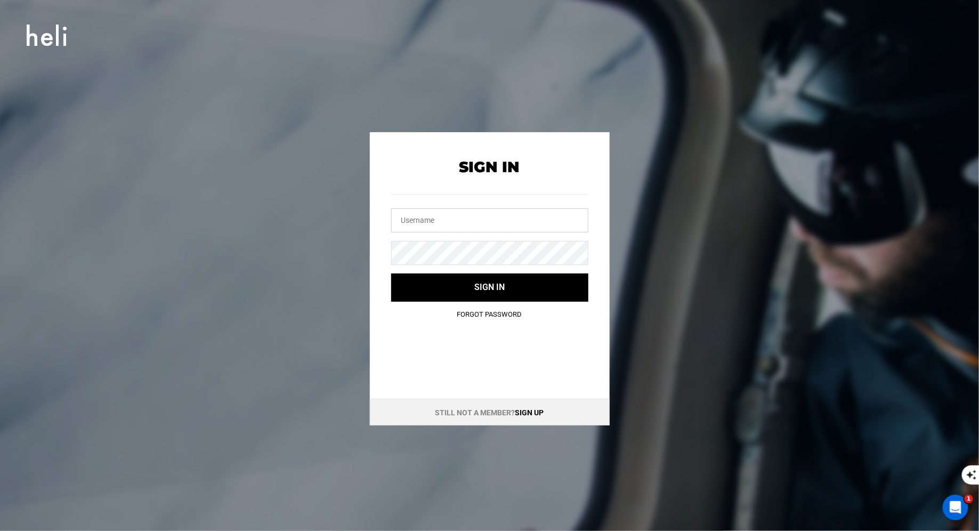
type input "jakemarin454@gmail.com"
drag, startPoint x: 523, startPoint y: 214, endPoint x: 373, endPoint y: 204, distance: 150.0
click at [375, 206] on div "Sign In jakemarin454@gmail.com Sign in Forgot Password" at bounding box center [490, 231] width 240 height 198
drag, startPoint x: 498, startPoint y: 222, endPoint x: 325, endPoint y: 193, distance: 175.5
click at [326, 193] on div "Sign In jakemarin454@gmail.com Sign in Forgot Password Still not a member? Sign…" at bounding box center [489, 278] width 479 height 293
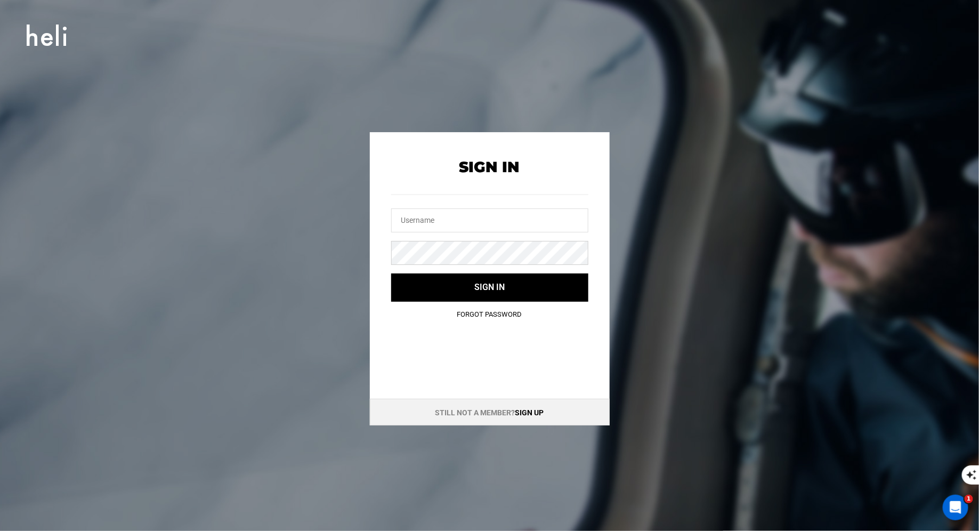
click at [385, 240] on div "Sign In Sign in Forgot Password" at bounding box center [490, 231] width 240 height 198
click at [373, 250] on div "Sign In Sign in Forgot Password" at bounding box center [490, 231] width 240 height 198
click at [413, 220] on input "text" at bounding box center [489, 220] width 197 height 24
type input "nehheliskiing@heli.life"
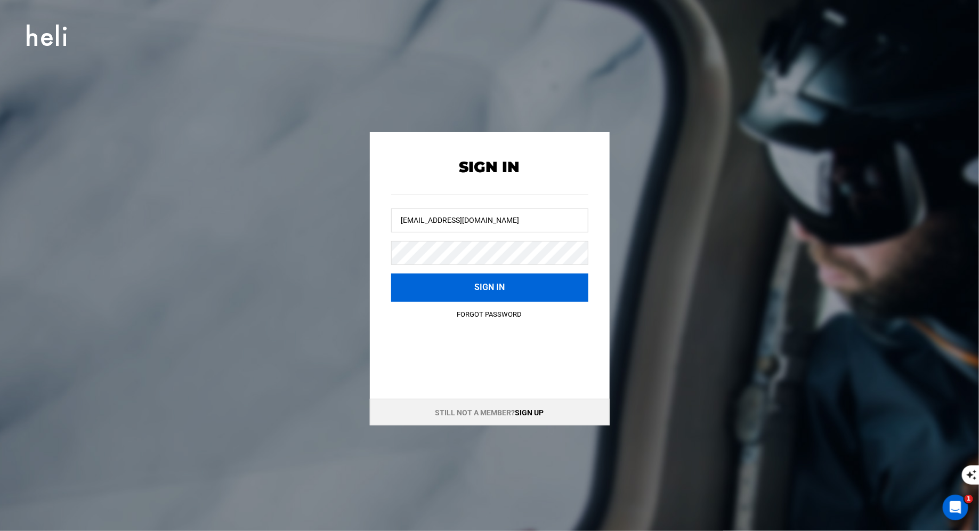
click at [457, 288] on button "Sign in" at bounding box center [489, 287] width 197 height 28
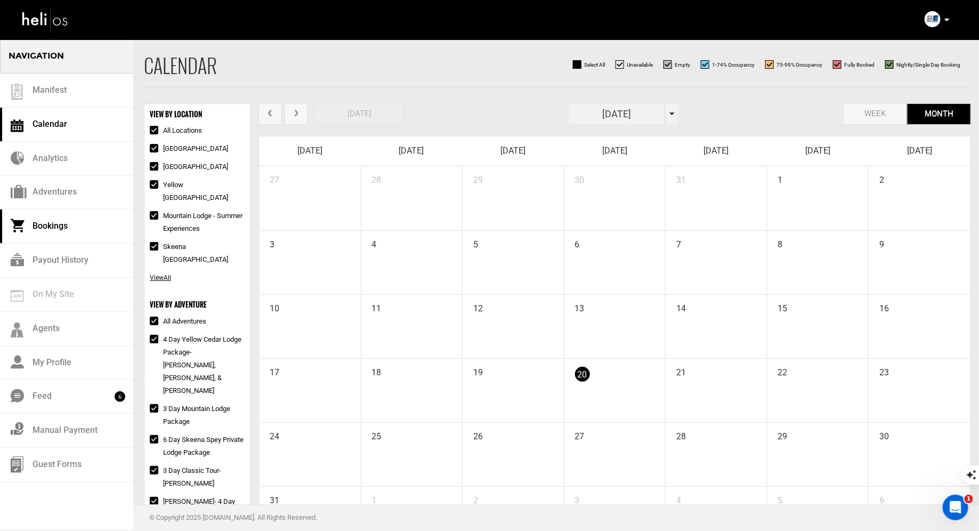
click at [54, 220] on link "Bookings" at bounding box center [66, 226] width 133 height 34
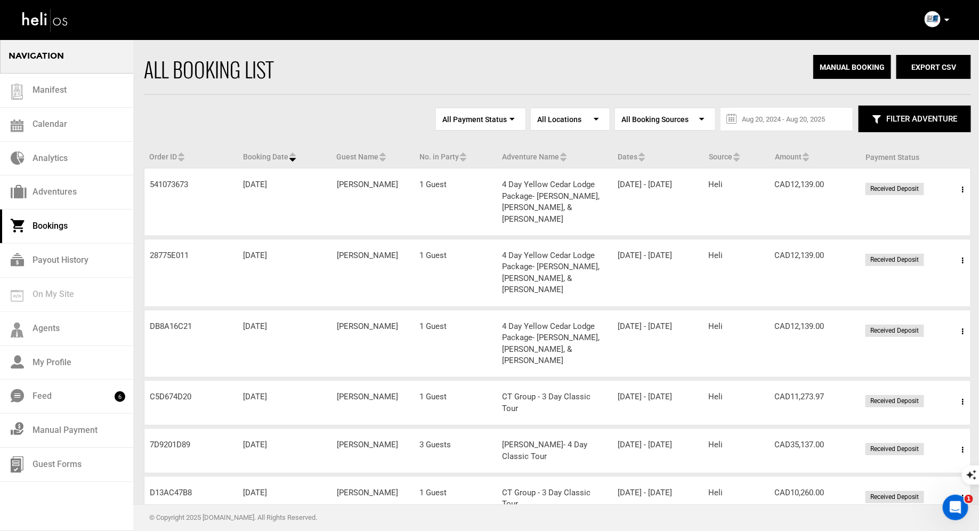
click at [962, 187] on icon at bounding box center [963, 189] width 2 height 7
click at [901, 222] on link "View Details" at bounding box center [923, 222] width 105 height 27
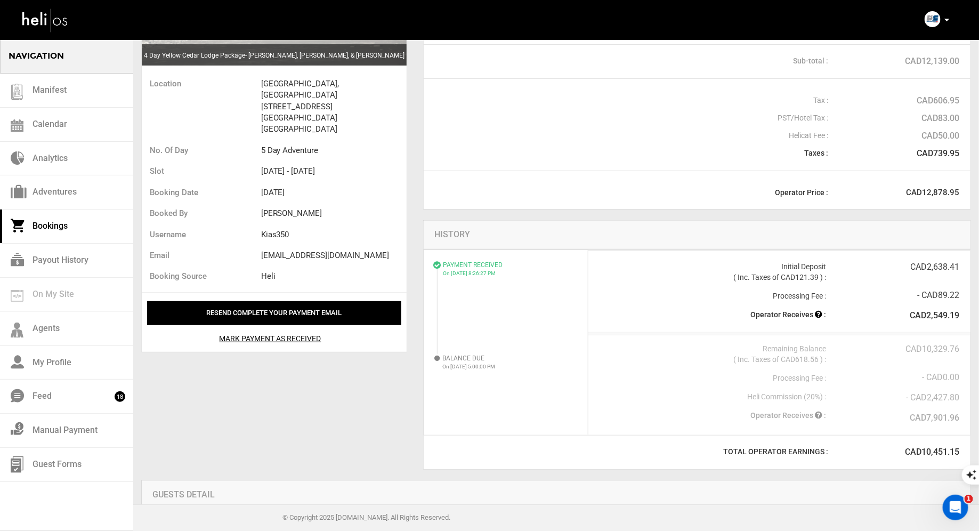
scroll to position [168, 0]
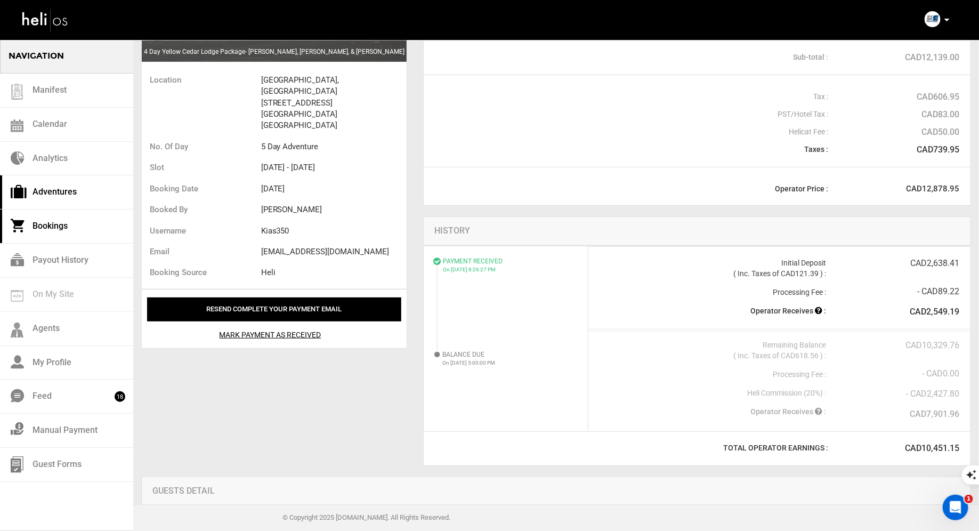
click at [46, 185] on link "Adventures" at bounding box center [66, 192] width 133 height 34
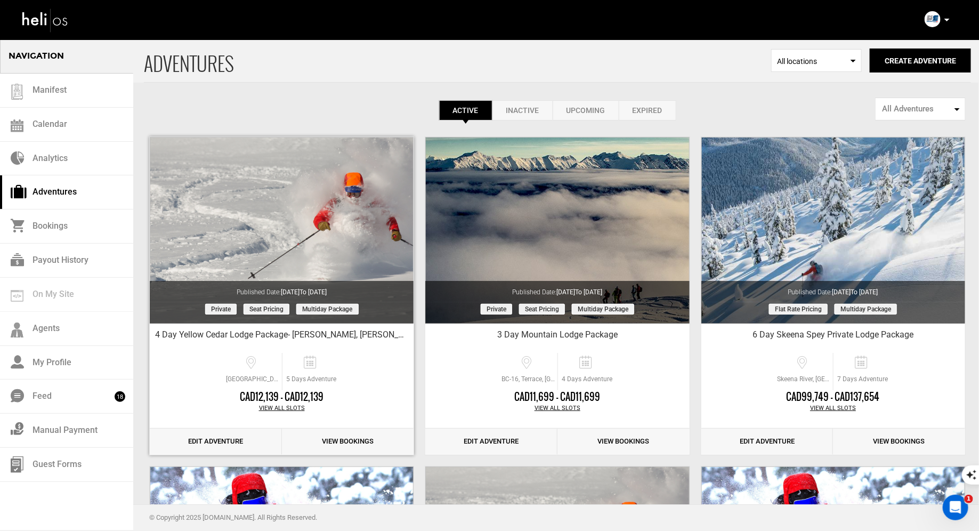
click at [204, 442] on link "Edit Adventure" at bounding box center [216, 441] width 132 height 26
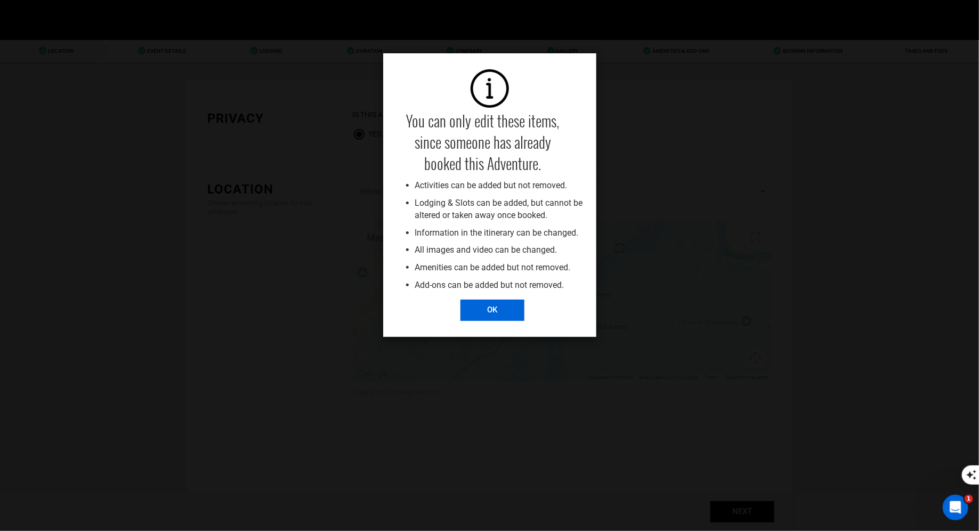
click at [492, 311] on input "OK" at bounding box center [492, 309] width 64 height 21
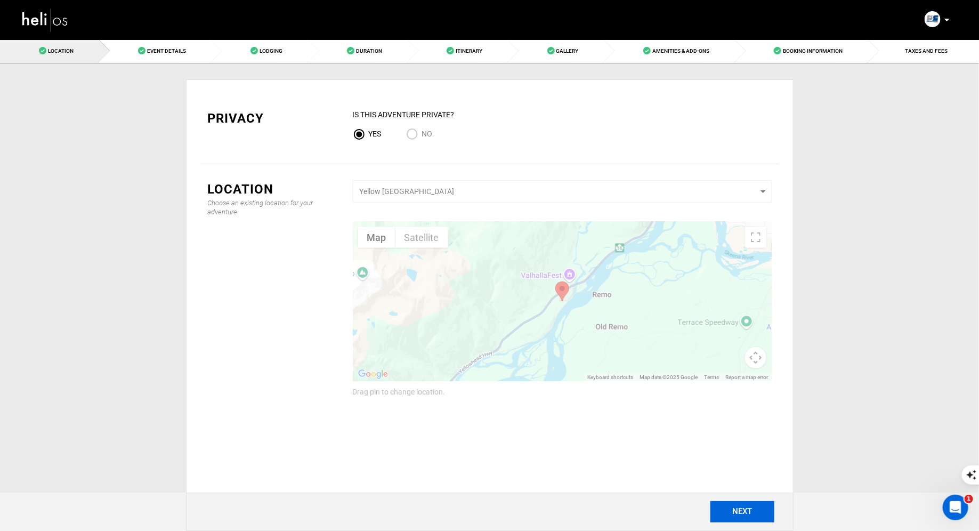
click at [735, 513] on button "NEXT" at bounding box center [742, 511] width 64 height 21
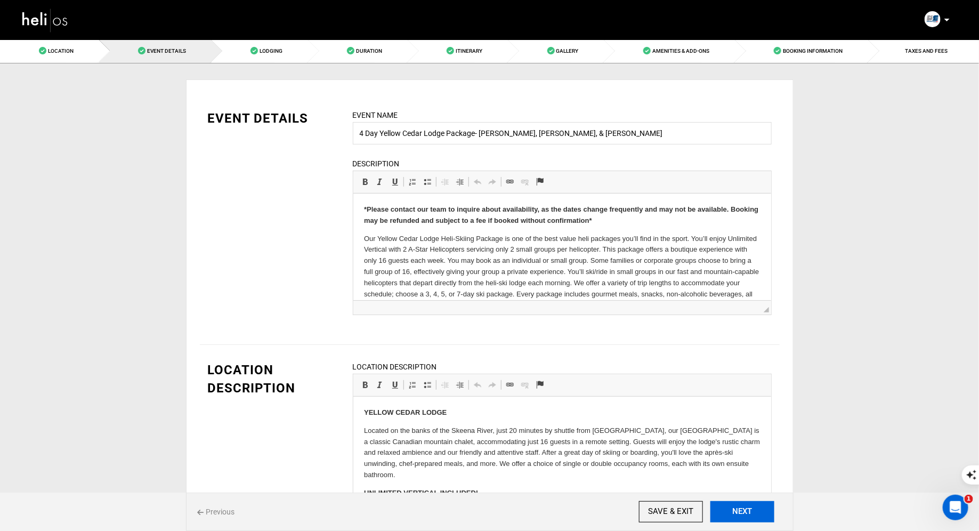
click at [735, 513] on button "NEXT" at bounding box center [742, 511] width 64 height 21
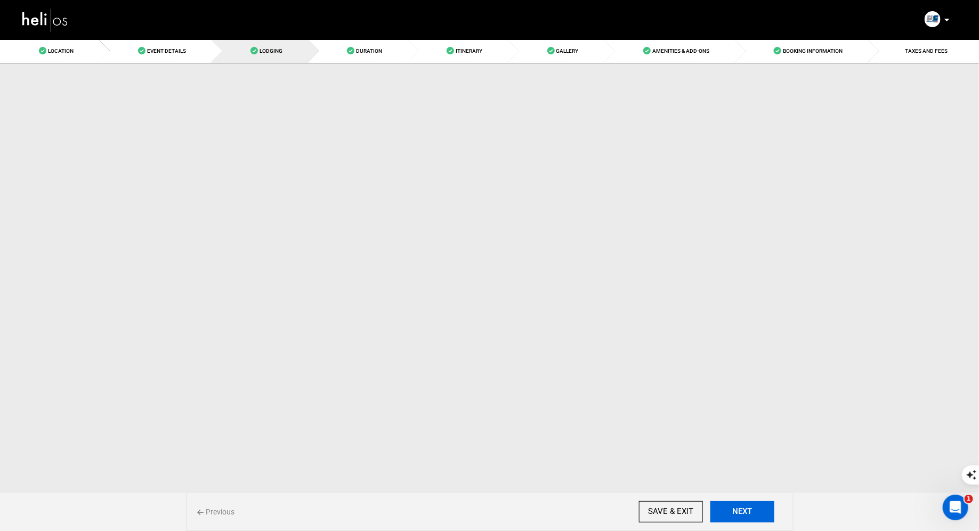
click at [735, 513] on button "NEXT" at bounding box center [742, 511] width 64 height 21
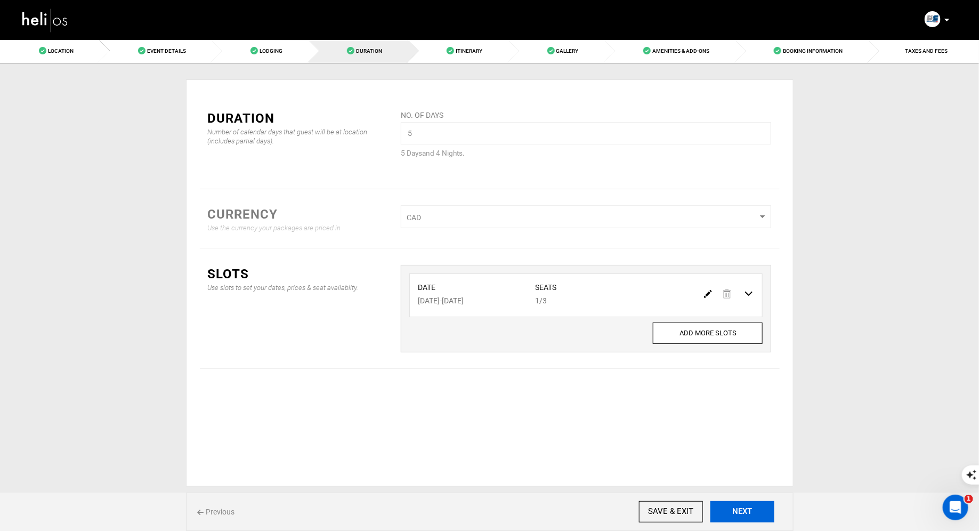
click at [735, 513] on button "NEXT" at bounding box center [742, 511] width 64 height 21
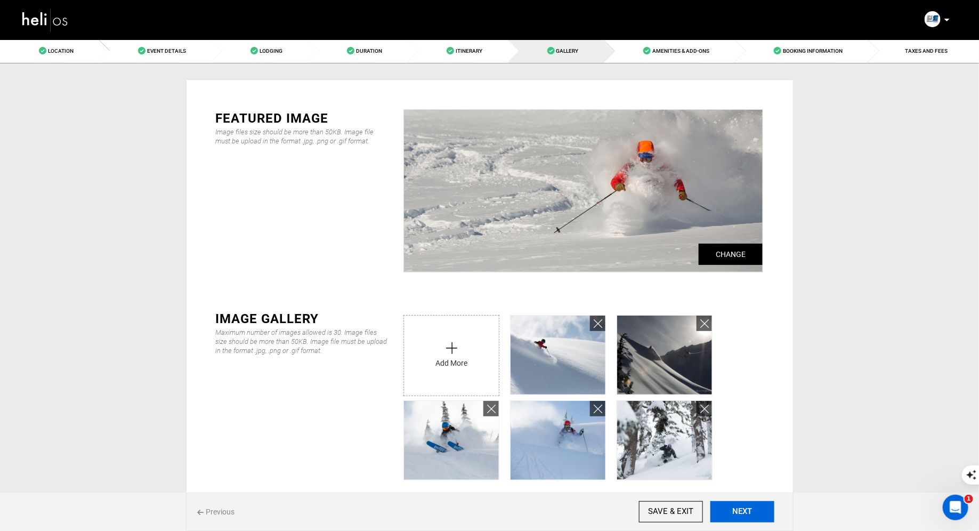
click at [735, 513] on button "NEXT" at bounding box center [742, 511] width 64 height 21
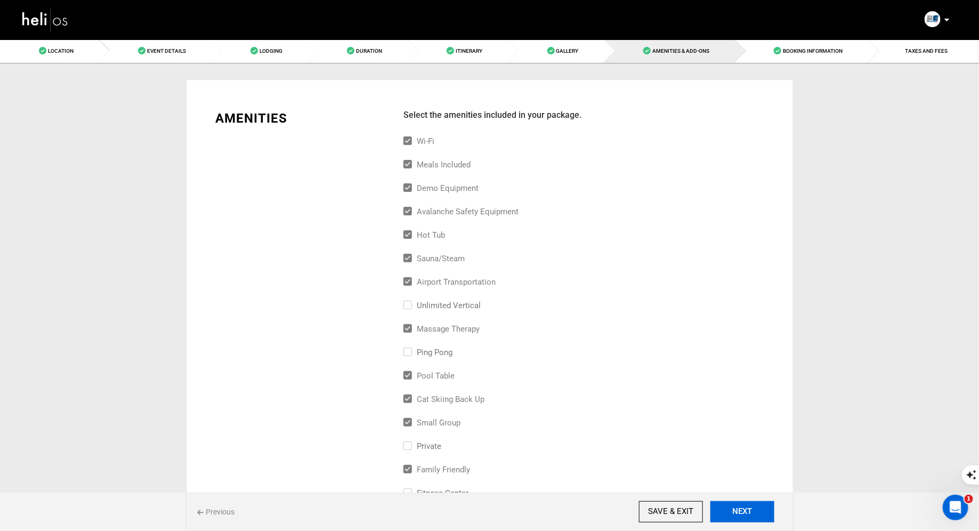
click at [735, 513] on button "NEXT" at bounding box center [742, 511] width 64 height 21
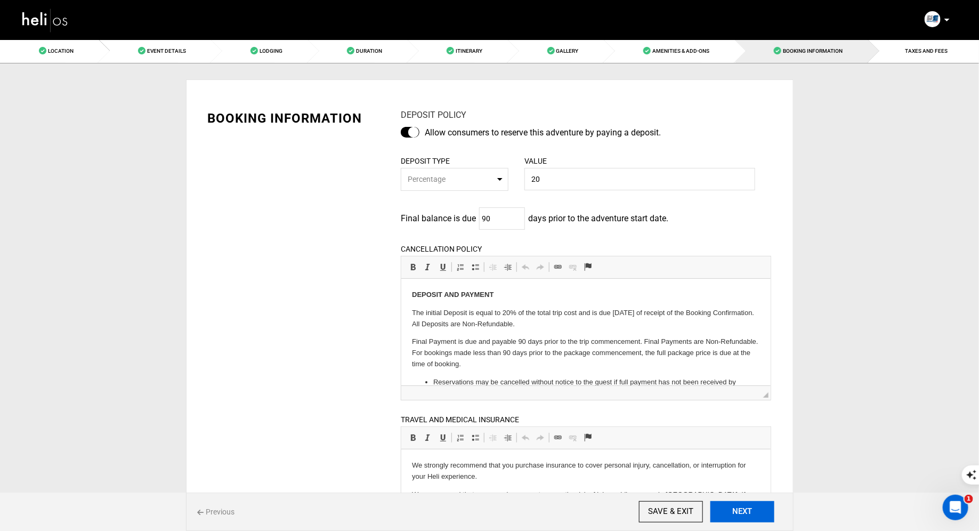
click at [735, 513] on button "NEXT" at bounding box center [742, 511] width 64 height 21
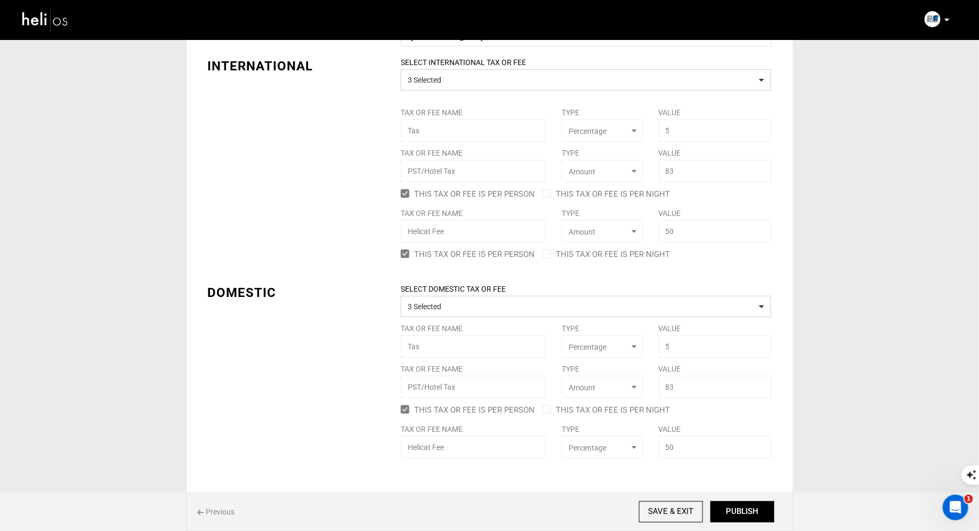
scroll to position [100, 0]
click at [739, 511] on button "PUBLISH" at bounding box center [742, 511] width 64 height 21
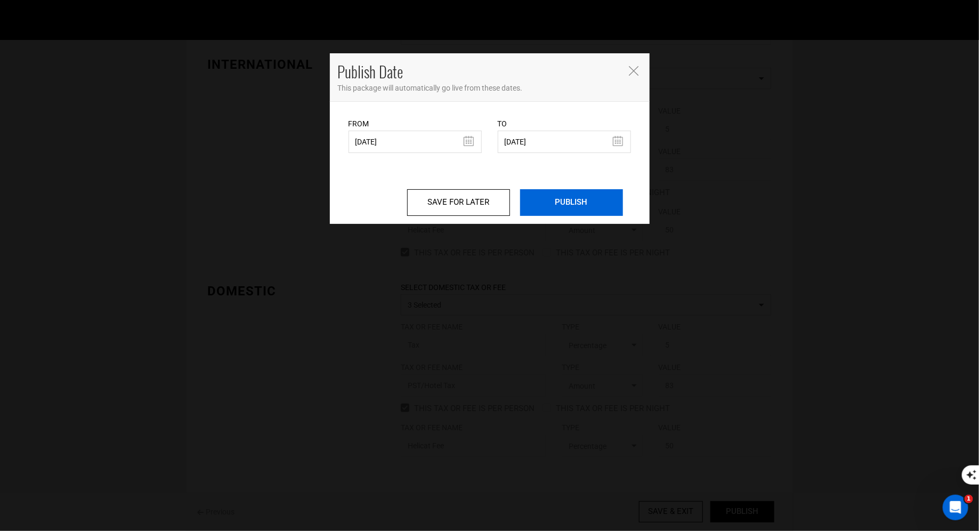
click at [569, 212] on input "PUBLISH" at bounding box center [571, 202] width 103 height 27
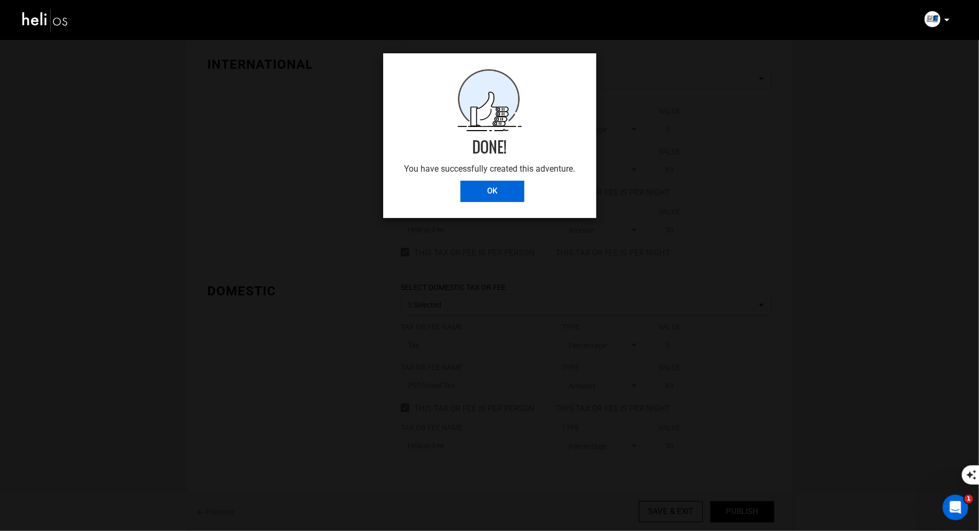
click at [508, 191] on input "OK" at bounding box center [492, 191] width 64 height 21
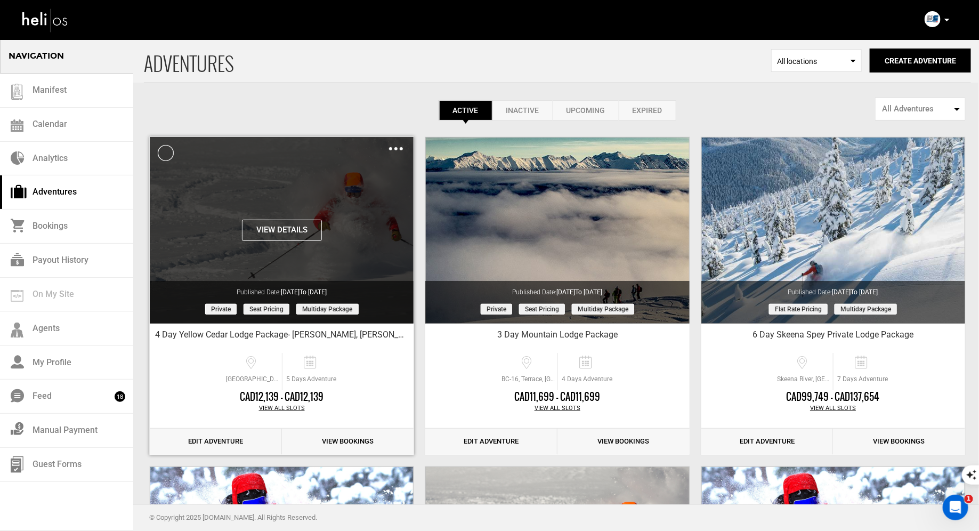
click at [290, 224] on button "View Details" at bounding box center [282, 229] width 80 height 21
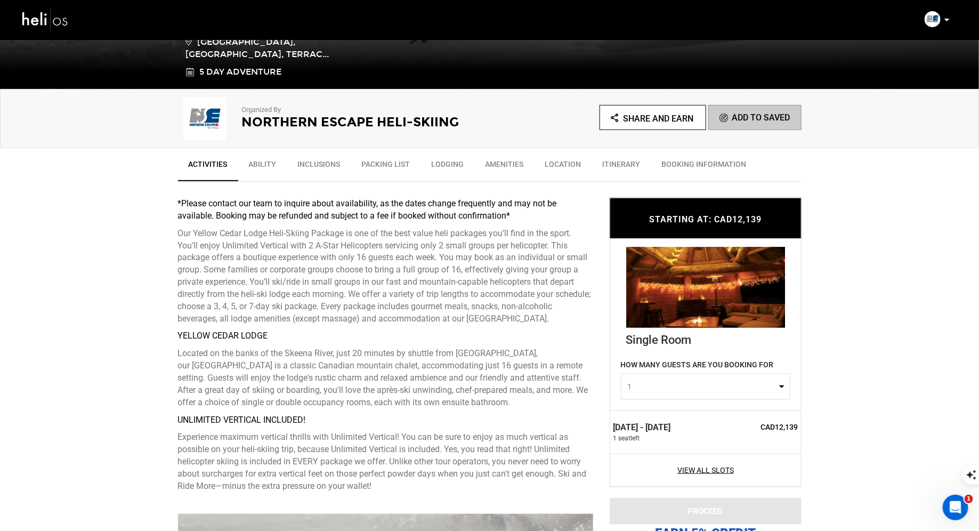
scroll to position [278, 0]
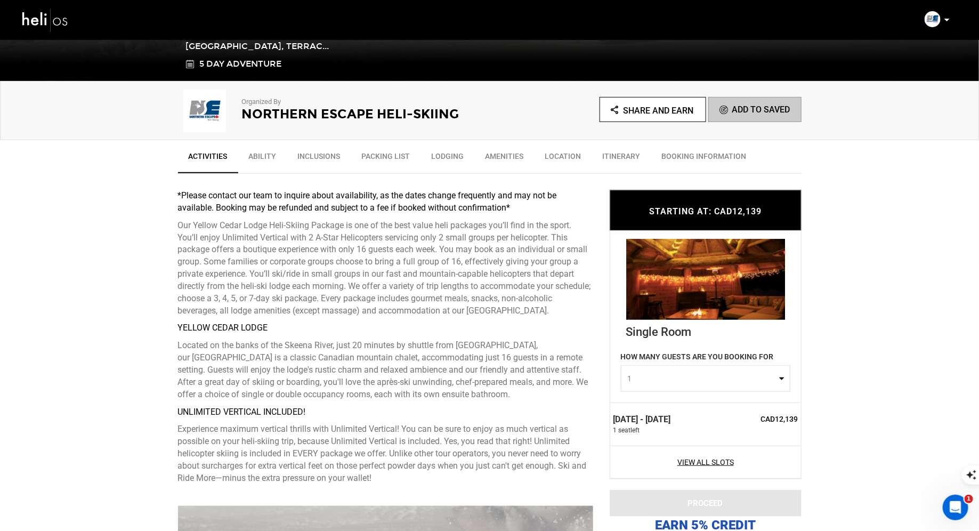
drag, startPoint x: 704, startPoint y: 419, endPoint x: 611, endPoint y: 419, distance: 93.8
click at [611, 419] on div "Feb 13 - Feb 17, 2026 1 seat left CAD12,139" at bounding box center [705, 423] width 191 height 43
copy label "Feb 13 - Feb 17, 2026"
